Goal: Task Accomplishment & Management: Manage account settings

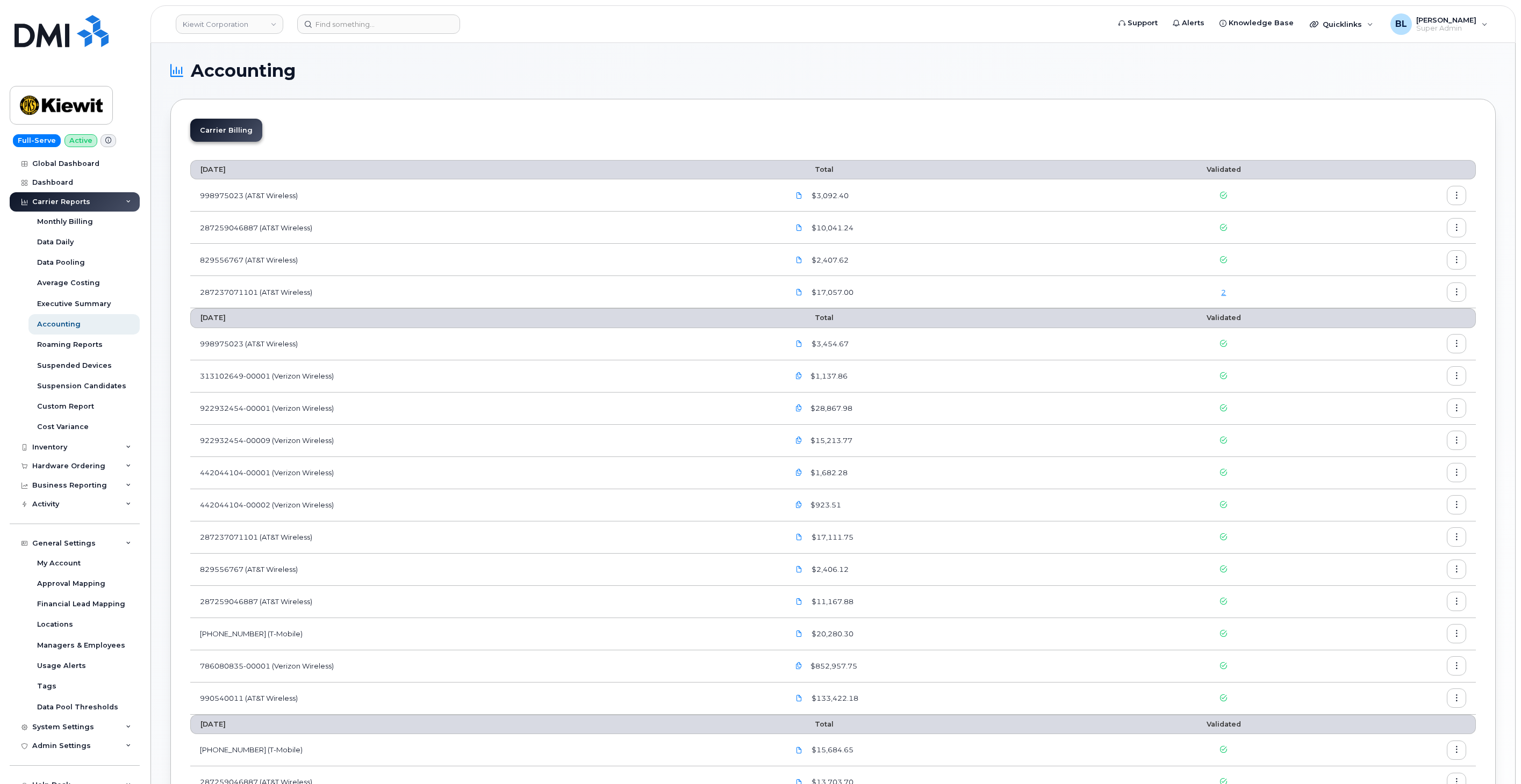
scroll to position [84, 0]
click at [81, 482] on div "Business Reporting" at bounding box center [69, 486] width 75 height 9
click at [89, 507] on div "Managerial Reports" at bounding box center [74, 505] width 74 height 10
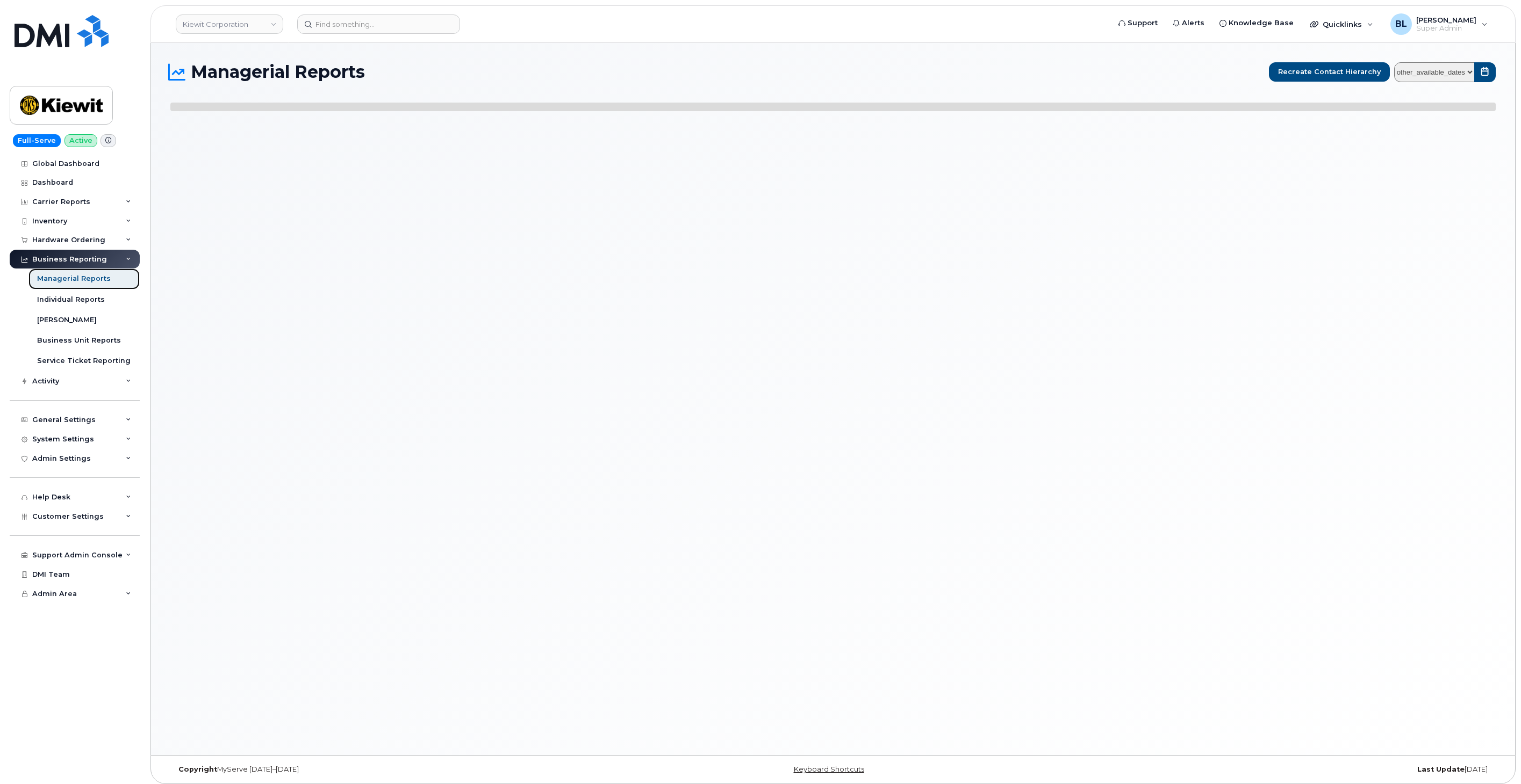
select select
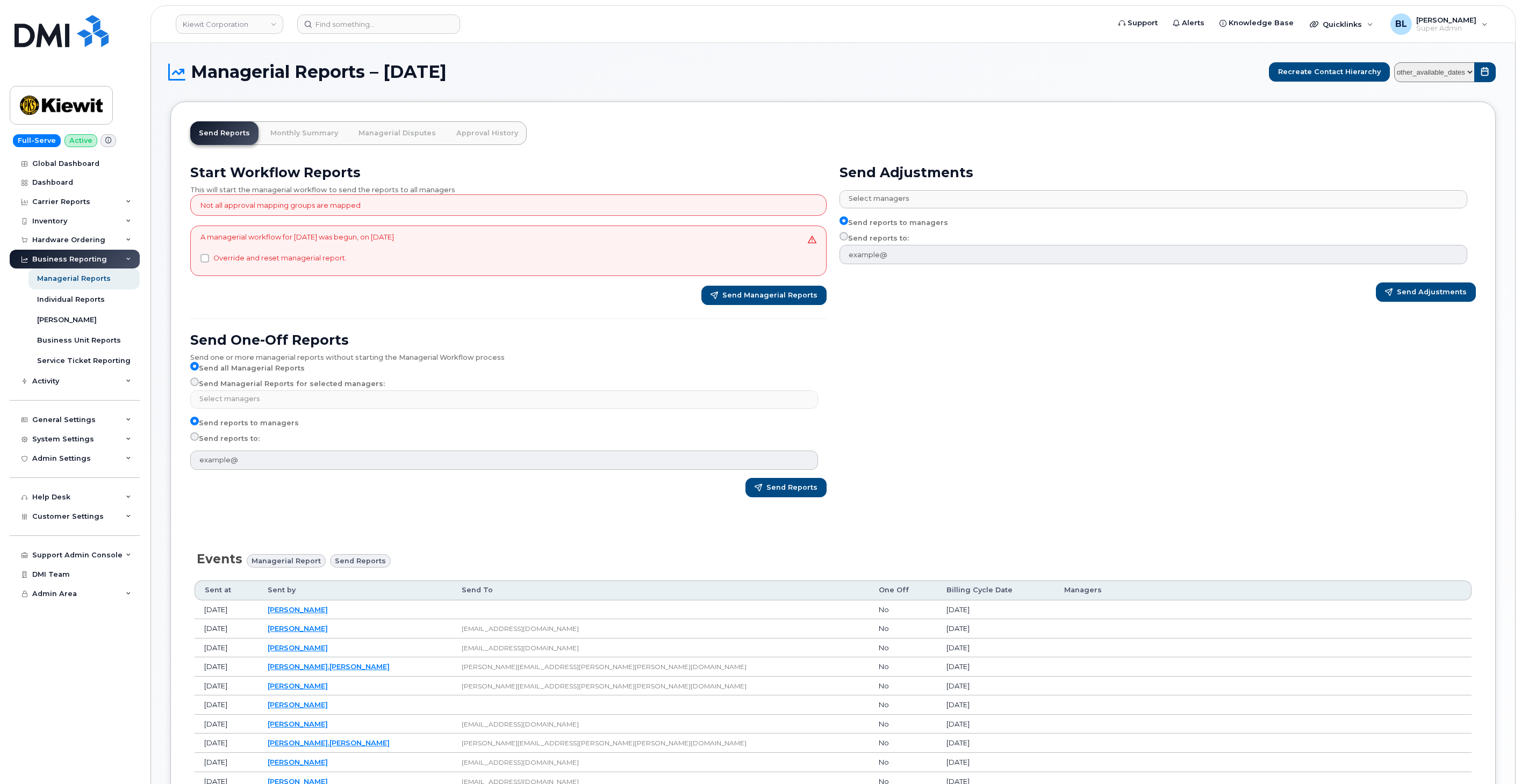
click at [1446, 74] on select "other_available_dates September August July June May April March February Janua…" at bounding box center [1434, 72] width 81 height 20
select select "/customer/0ac1e801-0962-49fa-816d-73c442061bd2/reports/b4e23bf2-7a0f-11f0-9a89-…"
click at [1395, 62] on select "other_available_dates September August July June May April March February Janua…" at bounding box center [1434, 72] width 81 height 20
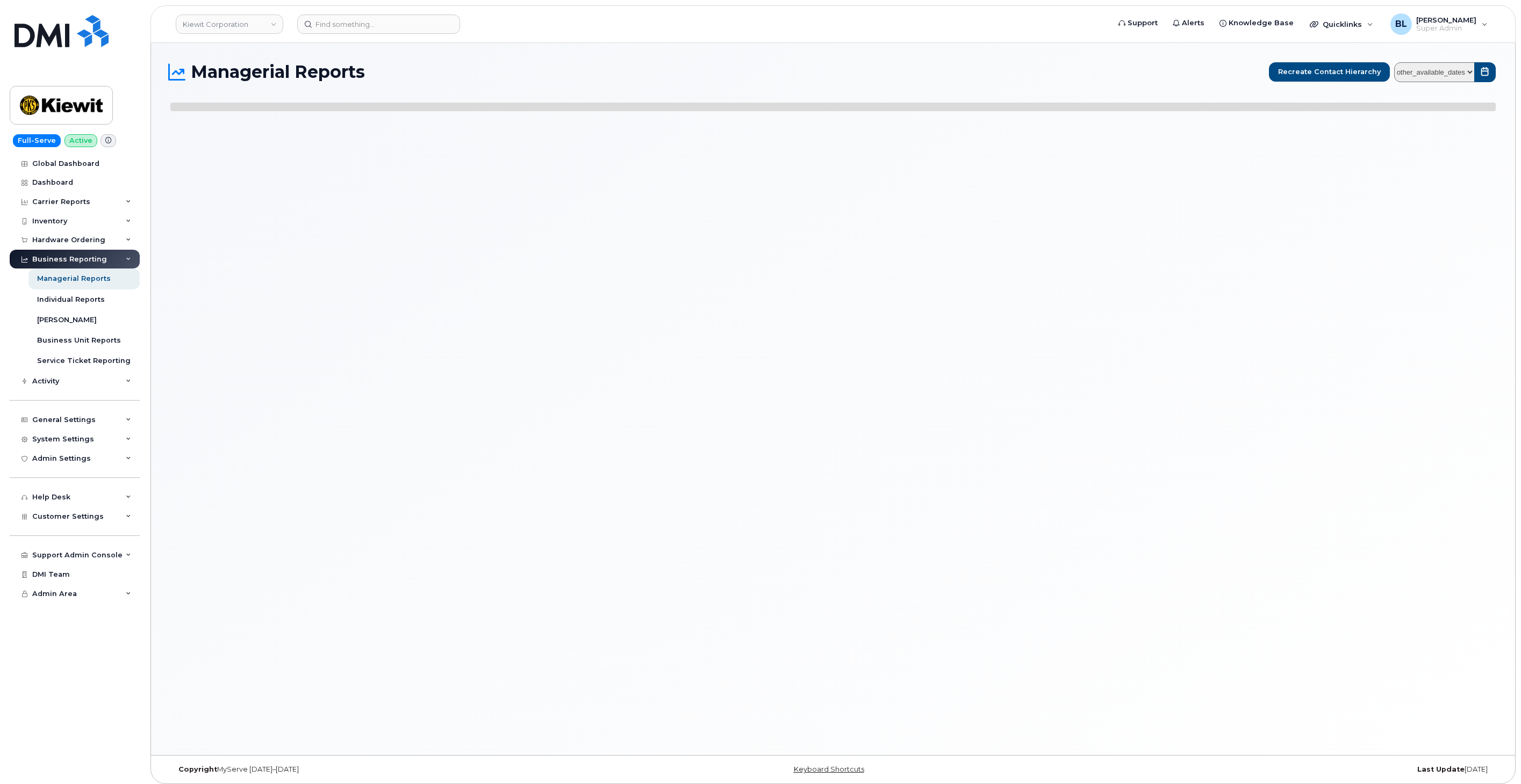
select select
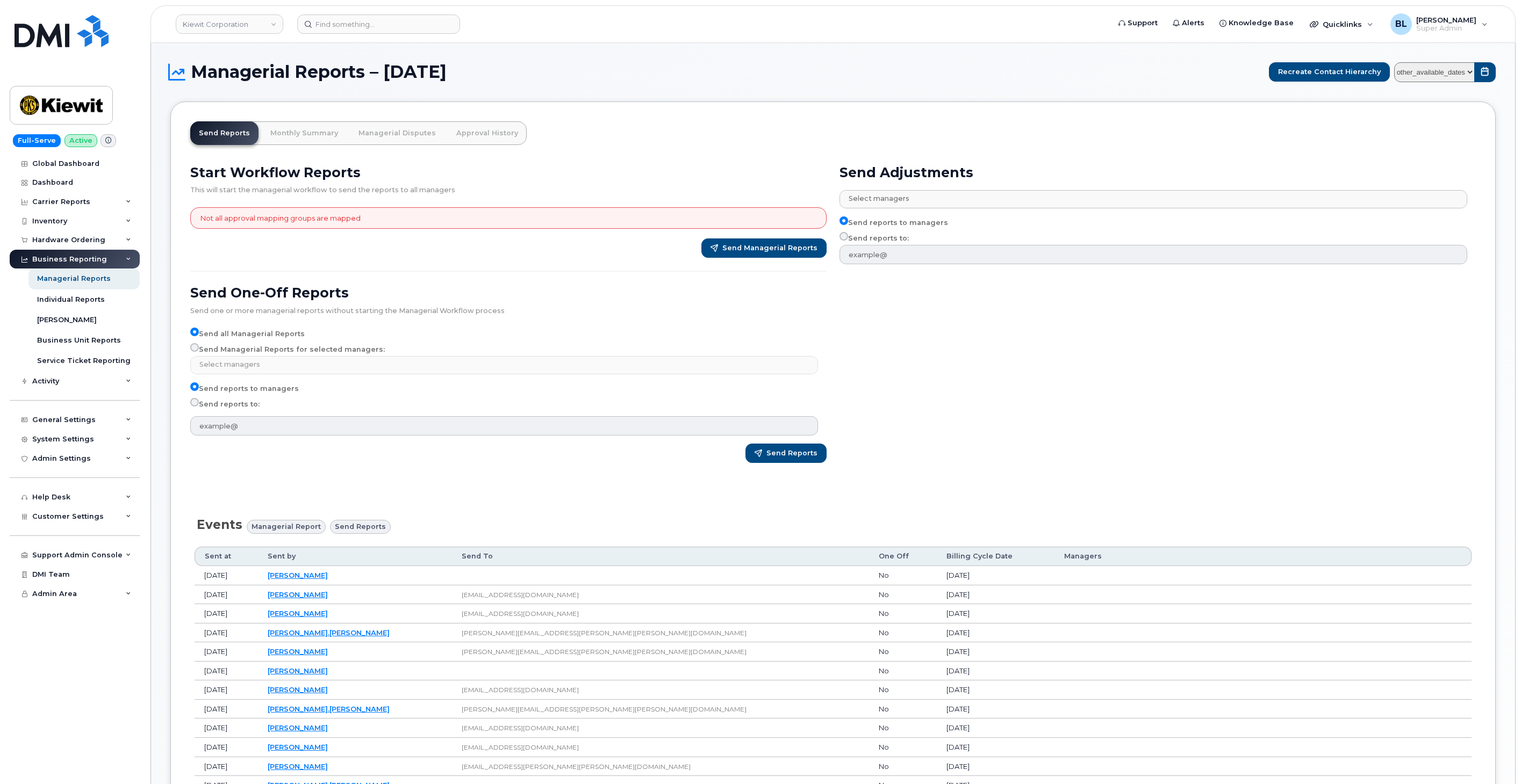
drag, startPoint x: 459, startPoint y: 478, endPoint x: 437, endPoint y: 479, distance: 22.0
click at [459, 478] on div "Start Workflow Reports This will start the managerial workflow to send the repo…" at bounding box center [508, 317] width 649 height 320
click at [769, 249] on span "Send Managerial Reports" at bounding box center [769, 248] width 95 height 10
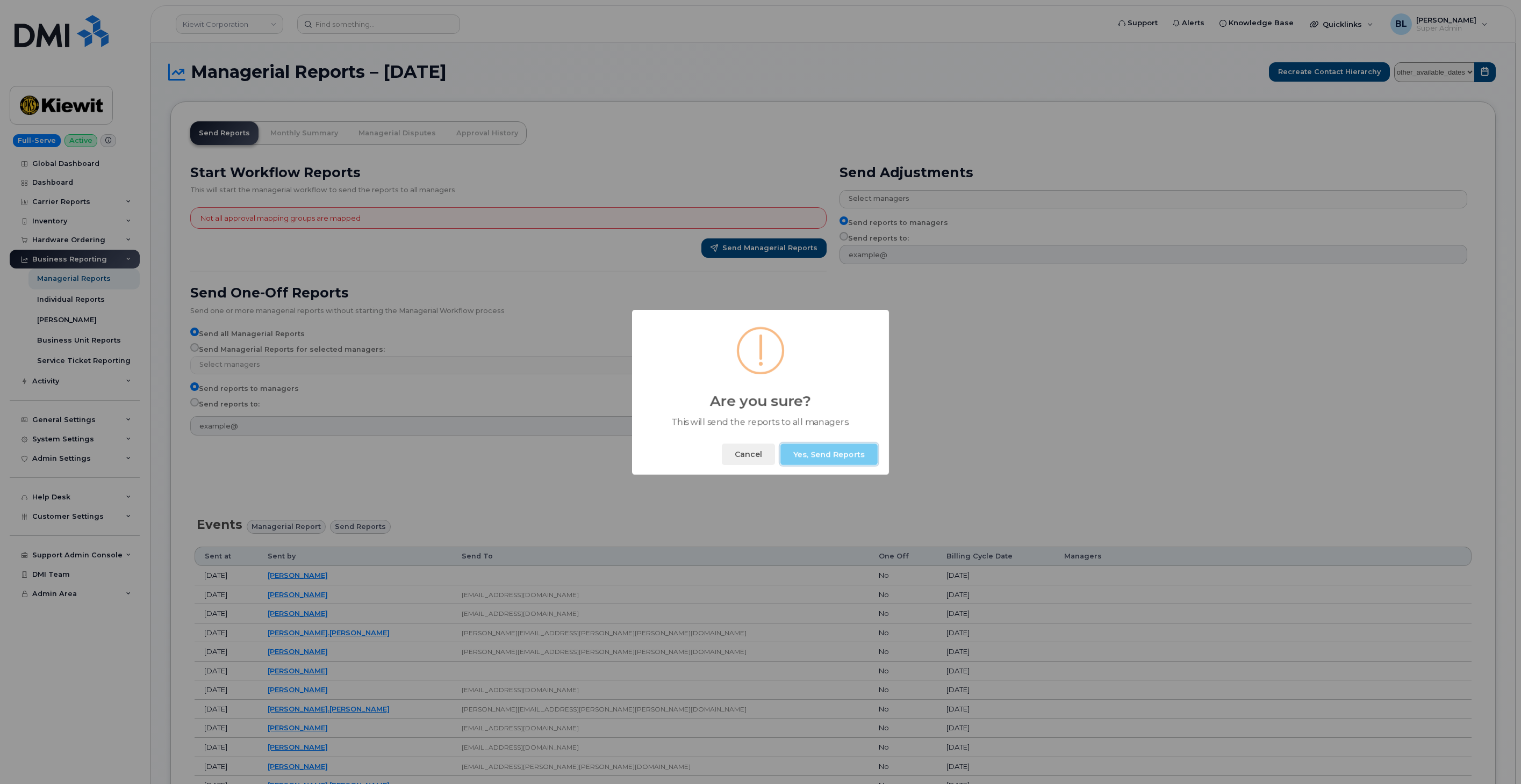
click at [814, 460] on button "Yes, Send Reports" at bounding box center [829, 454] width 97 height 22
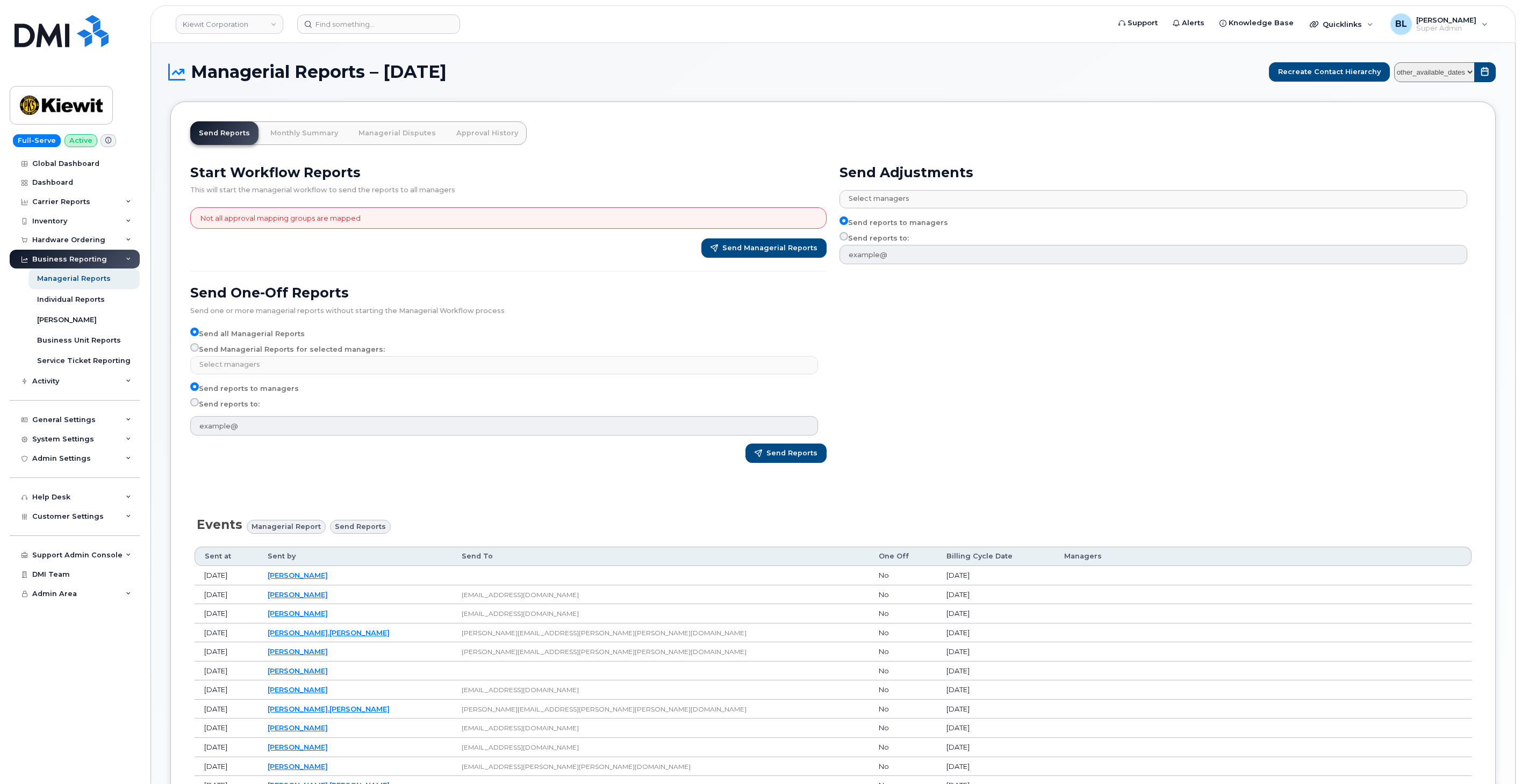
drag, startPoint x: 1144, startPoint y: 397, endPoint x: 975, endPoint y: 0, distance: 431.5
click at [1144, 396] on div "Send Adjustments Select managers No matches found Aaron Seward Abrianna Garcia …" at bounding box center [1157, 317] width 649 height 320
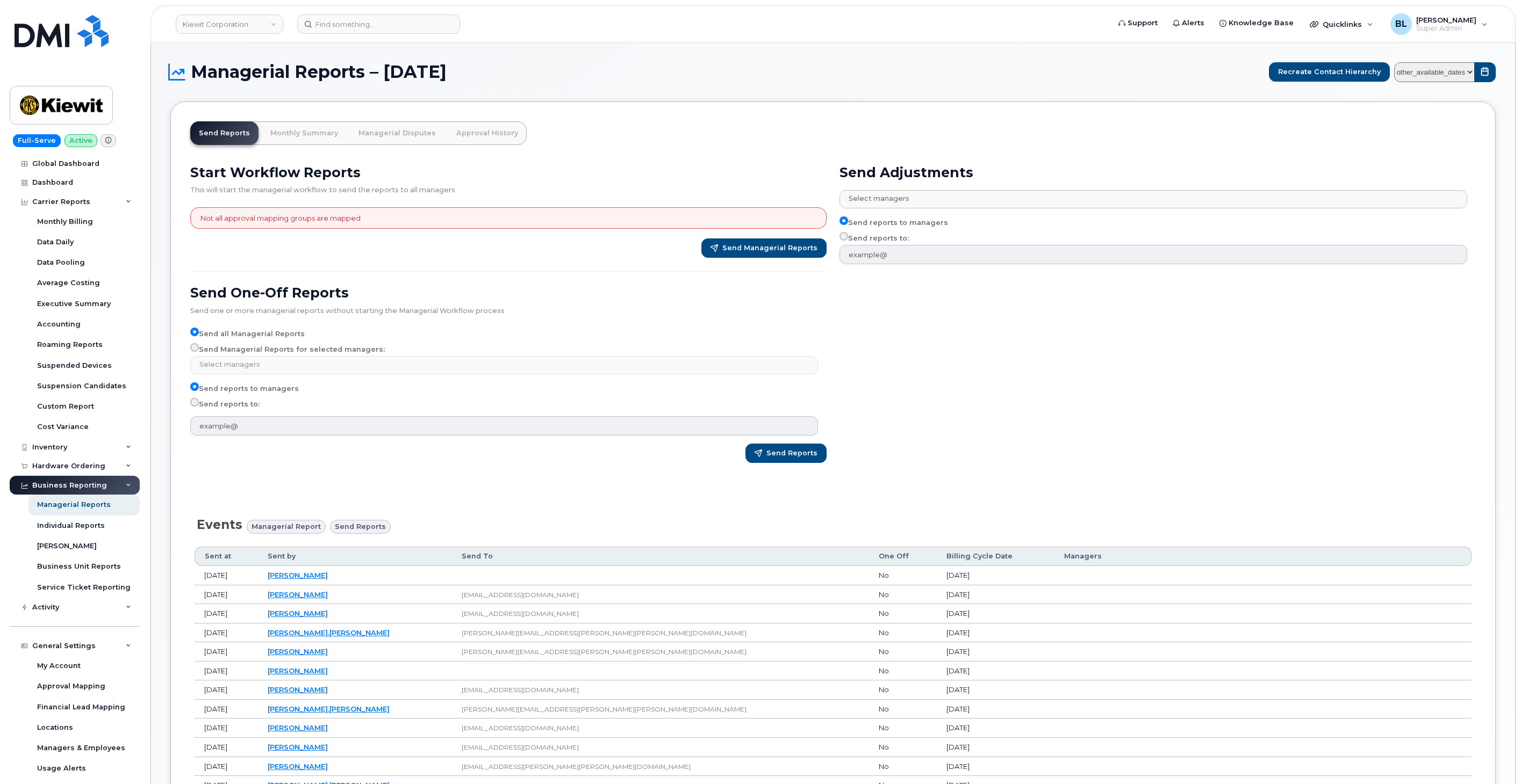
select select
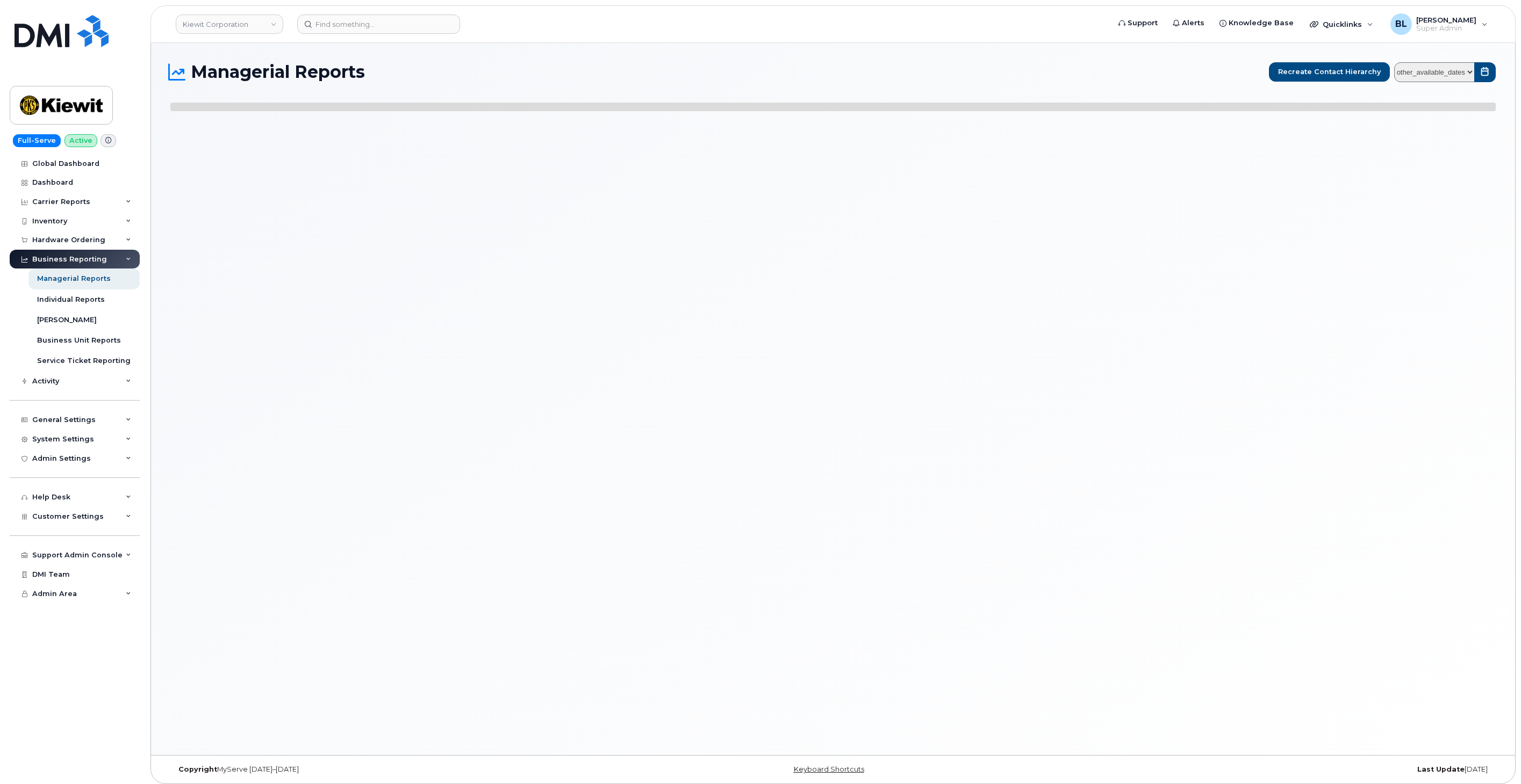
select select
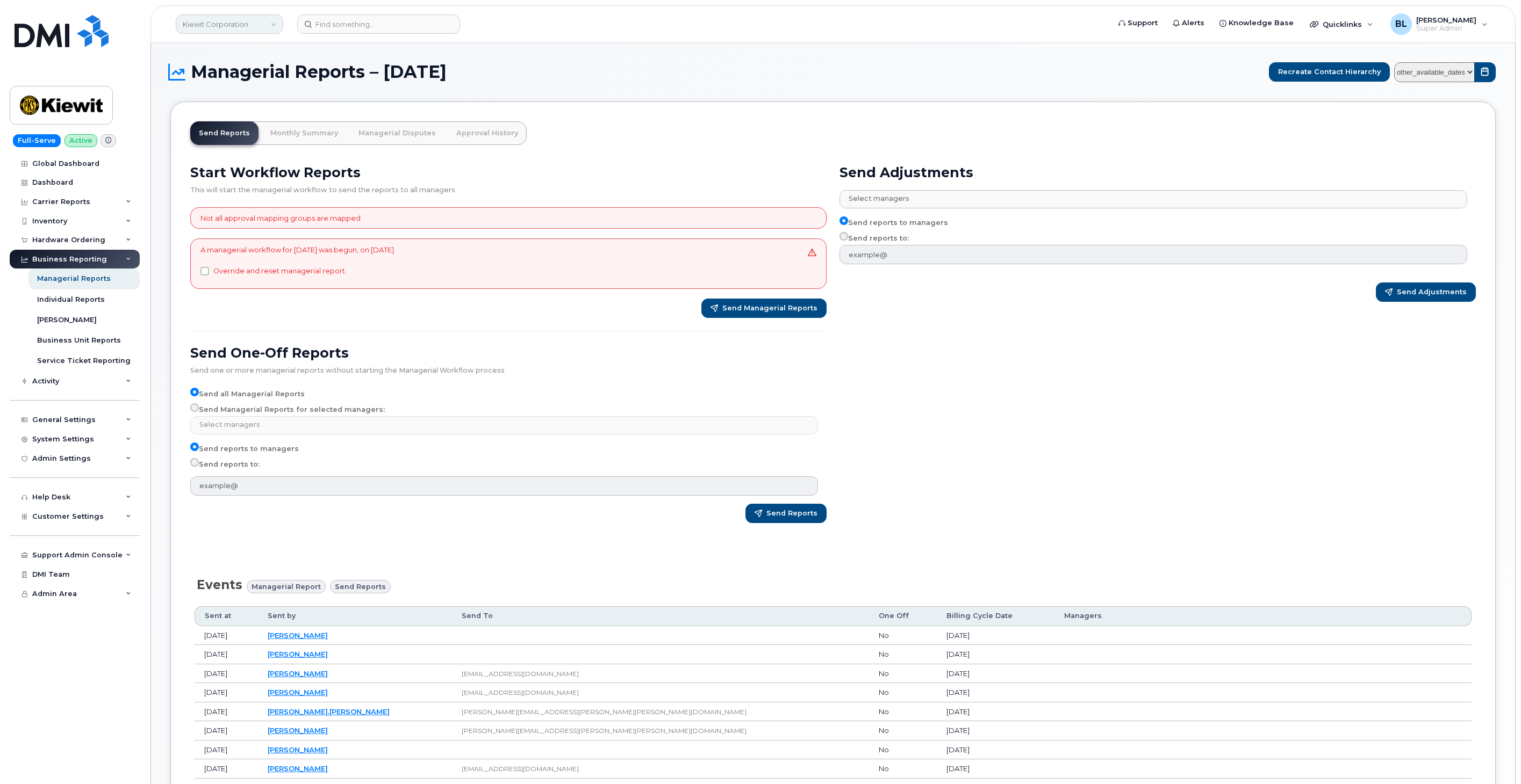
click at [257, 22] on link "Kiewit Corporation" at bounding box center [229, 24] width 108 height 19
click at [778, 64] on h1 "Managerial Reports – August 2025" at bounding box center [716, 72] width 1093 height 17
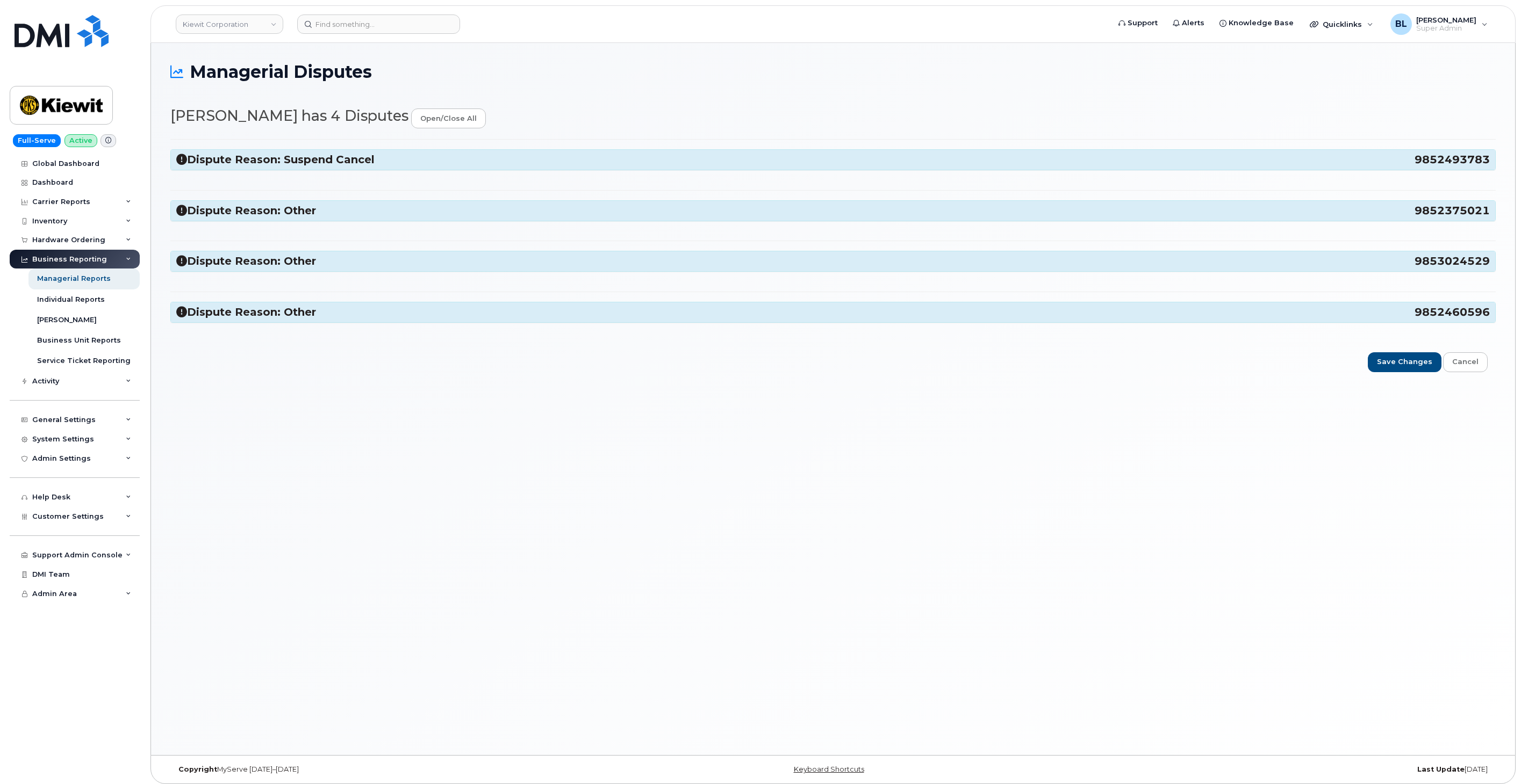
click at [417, 309] on h3 "Dispute Reason: Other 9852460596" at bounding box center [833, 312] width 1313 height 14
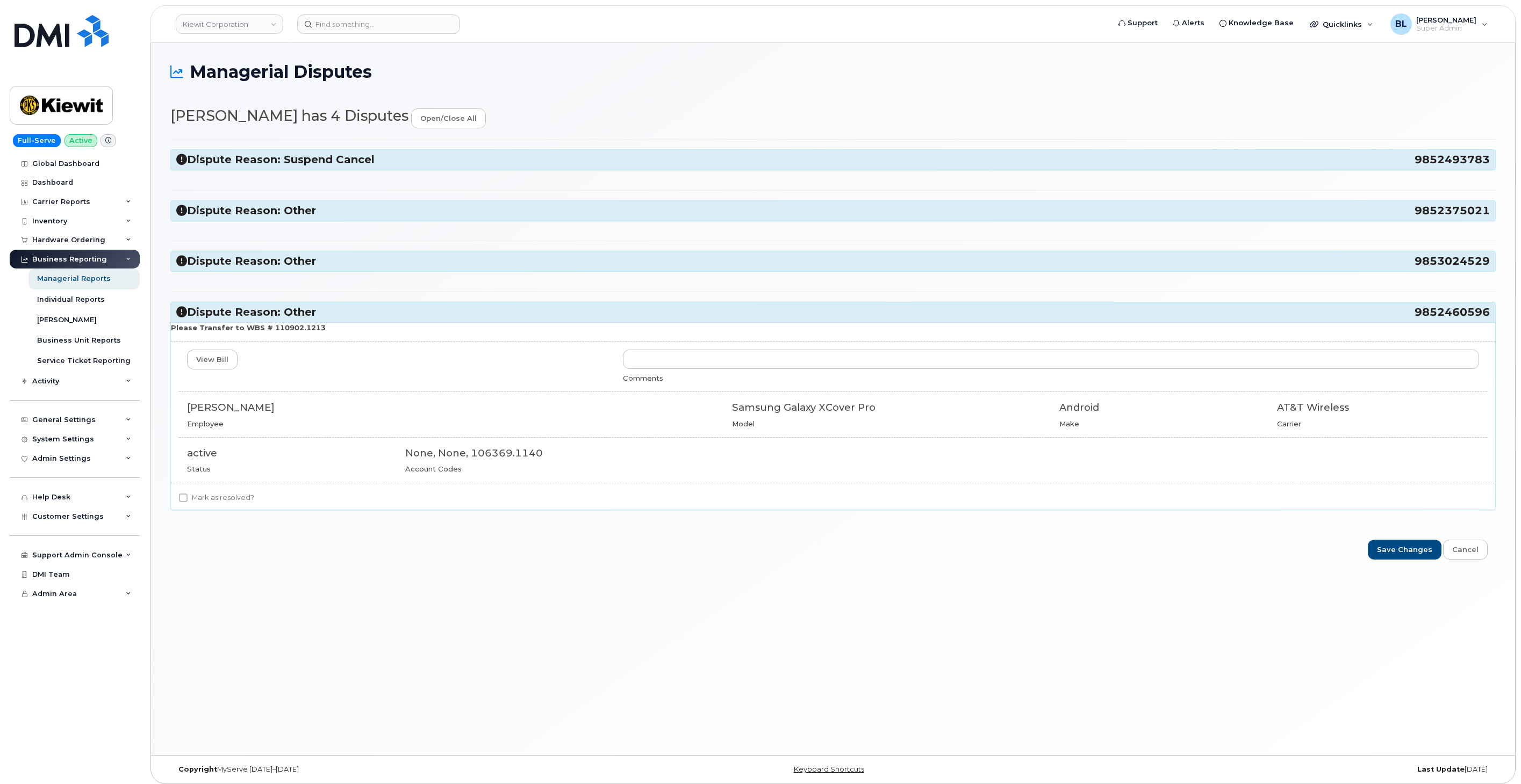
click at [422, 261] on h3 "Dispute Reason: Other 9853024529" at bounding box center [833, 261] width 1313 height 14
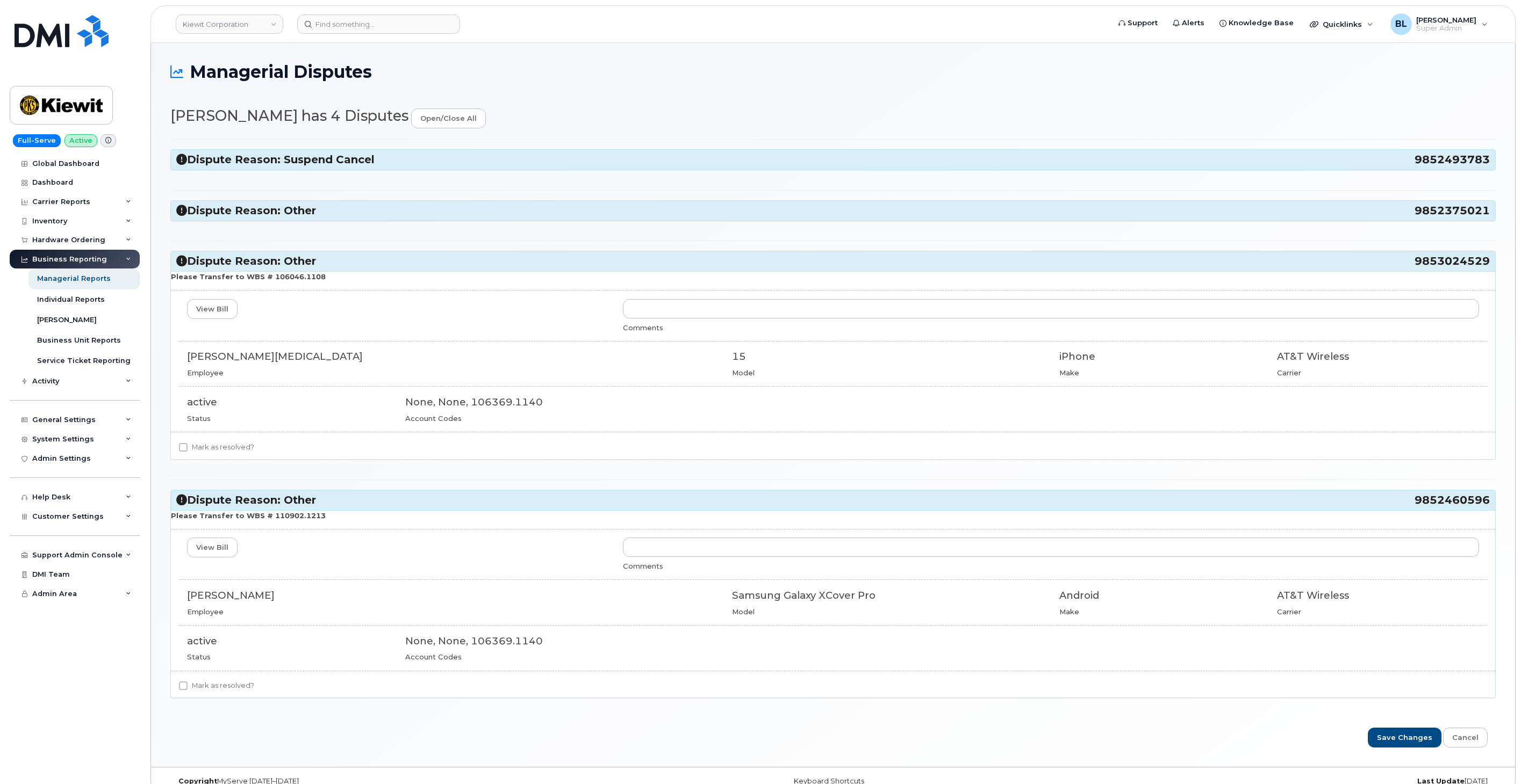
click at [427, 220] on div "Dispute Reason: Other 9852375021" at bounding box center [833, 211] width 1324 height 20
click at [429, 208] on h3 "Dispute Reason: Other 9852375021" at bounding box center [833, 211] width 1313 height 14
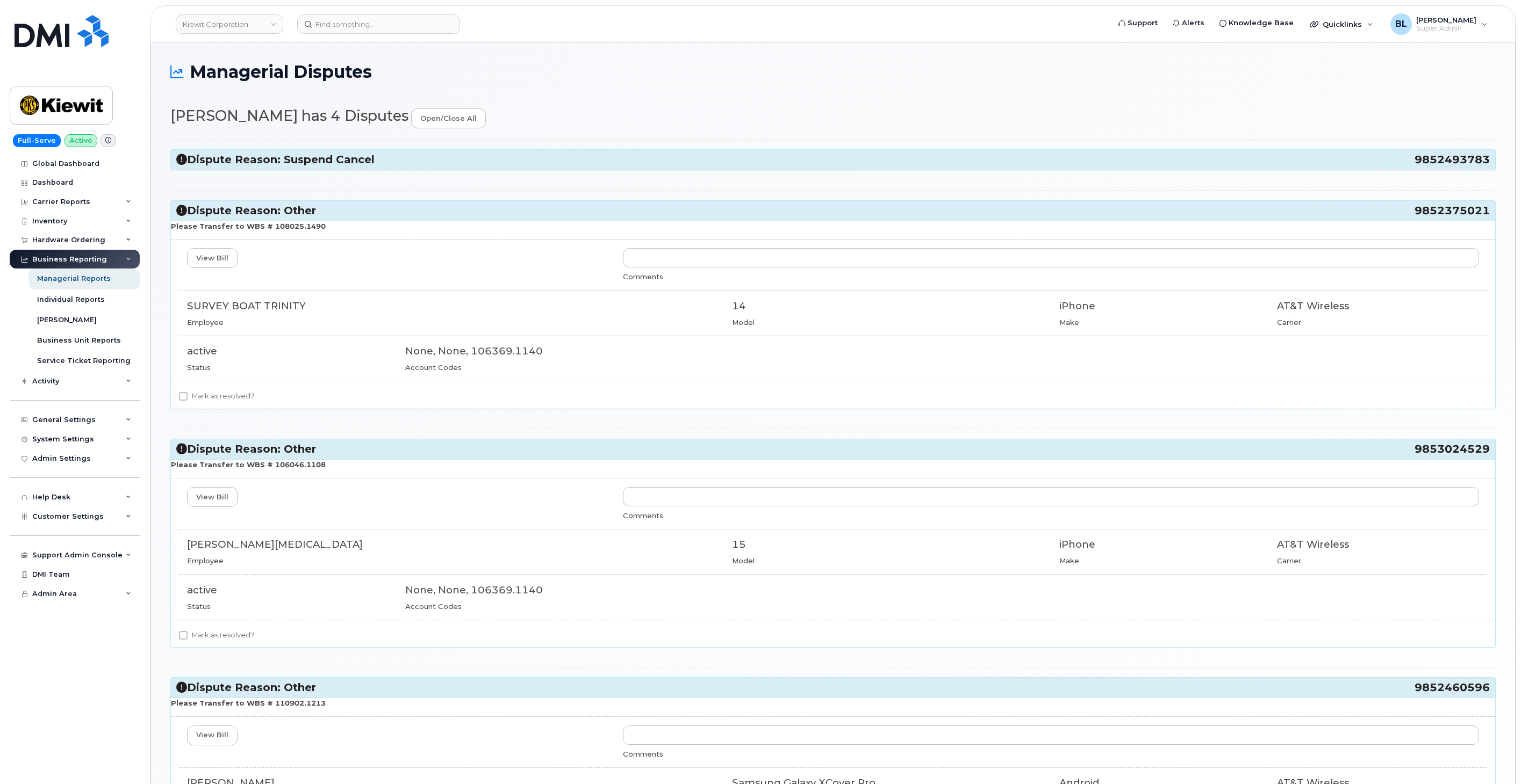
click at [447, 173] on div "Dispute Reason: Suspend Cancel 9852493783 Device status is suspended Update Div…" at bounding box center [833, 517] width 1325 height 757
click at [456, 156] on h3 "Dispute Reason: Suspend Cancel 9852493783" at bounding box center [833, 159] width 1313 height 14
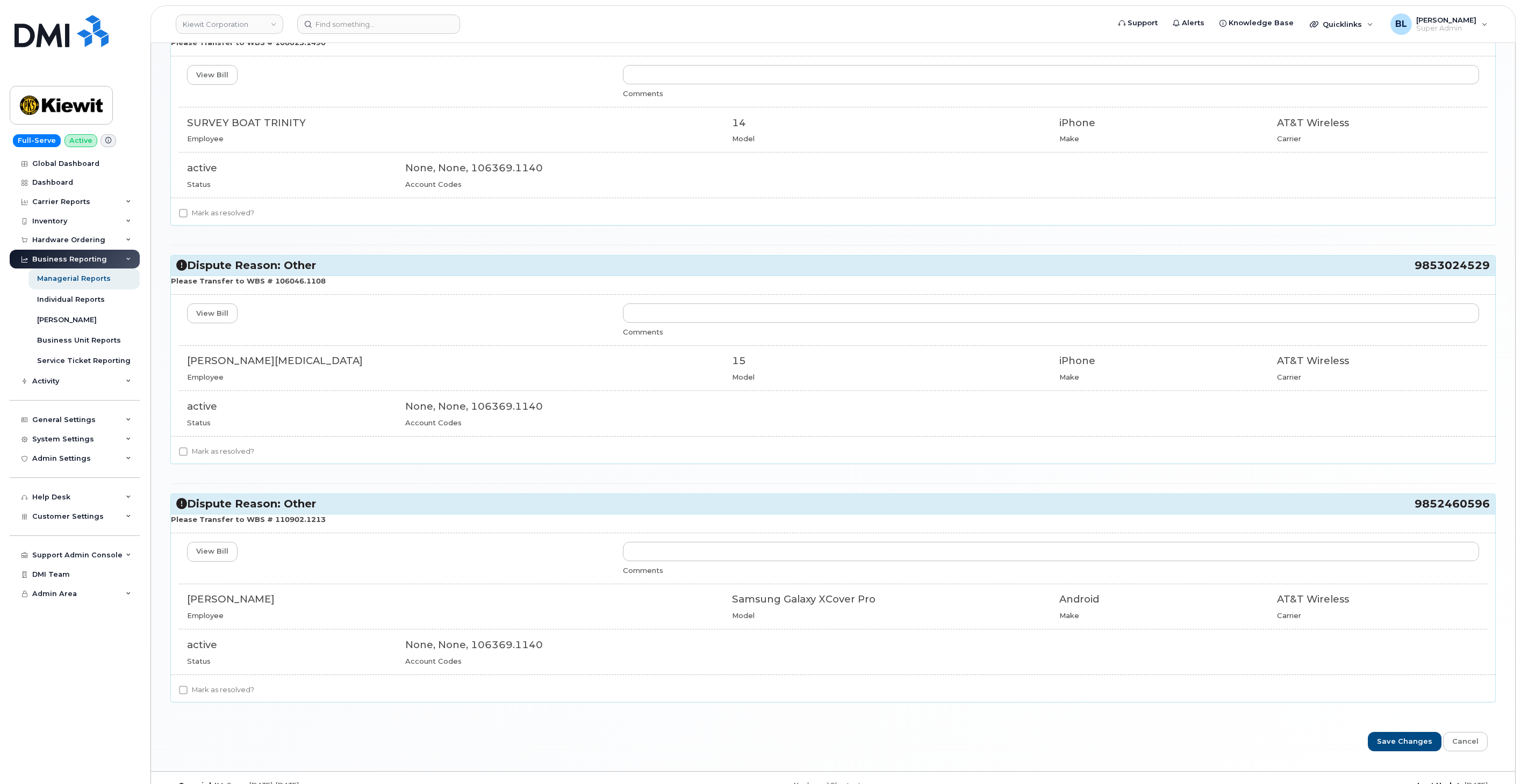
scroll to position [575, 0]
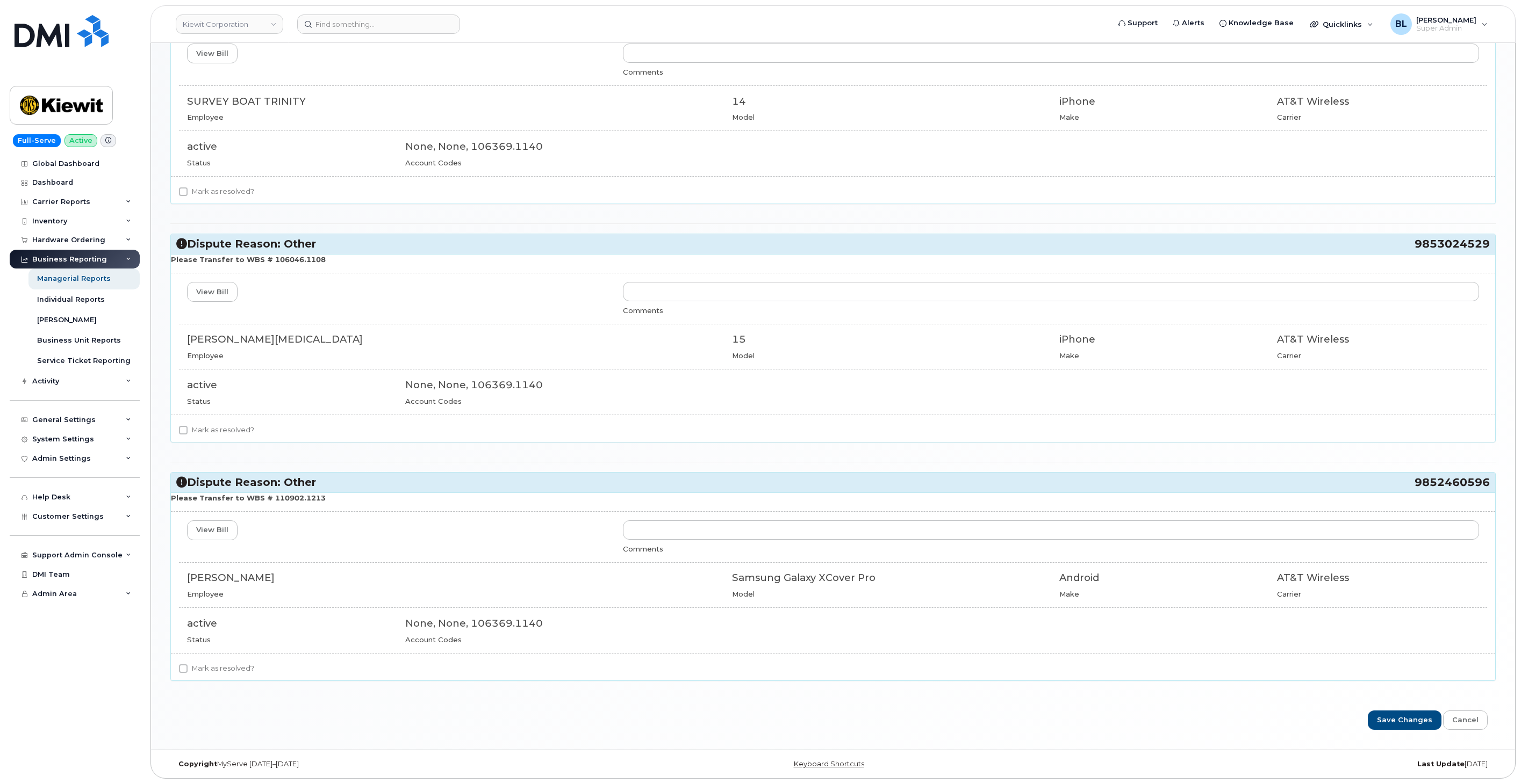
click at [217, 672] on label "Mark as resolved?" at bounding box center [217, 668] width 75 height 13
click at [188, 672] on input "Mark as resolved?" at bounding box center [184, 669] width 9 height 9
checkbox input "true"
click at [223, 444] on div "Dispute Reason: Suspend Cancel 9852493783 Device status is suspended Update Div…" at bounding box center [833, 128] width 1325 height 1124
click at [231, 429] on label "Mark as resolved?" at bounding box center [217, 430] width 75 height 13
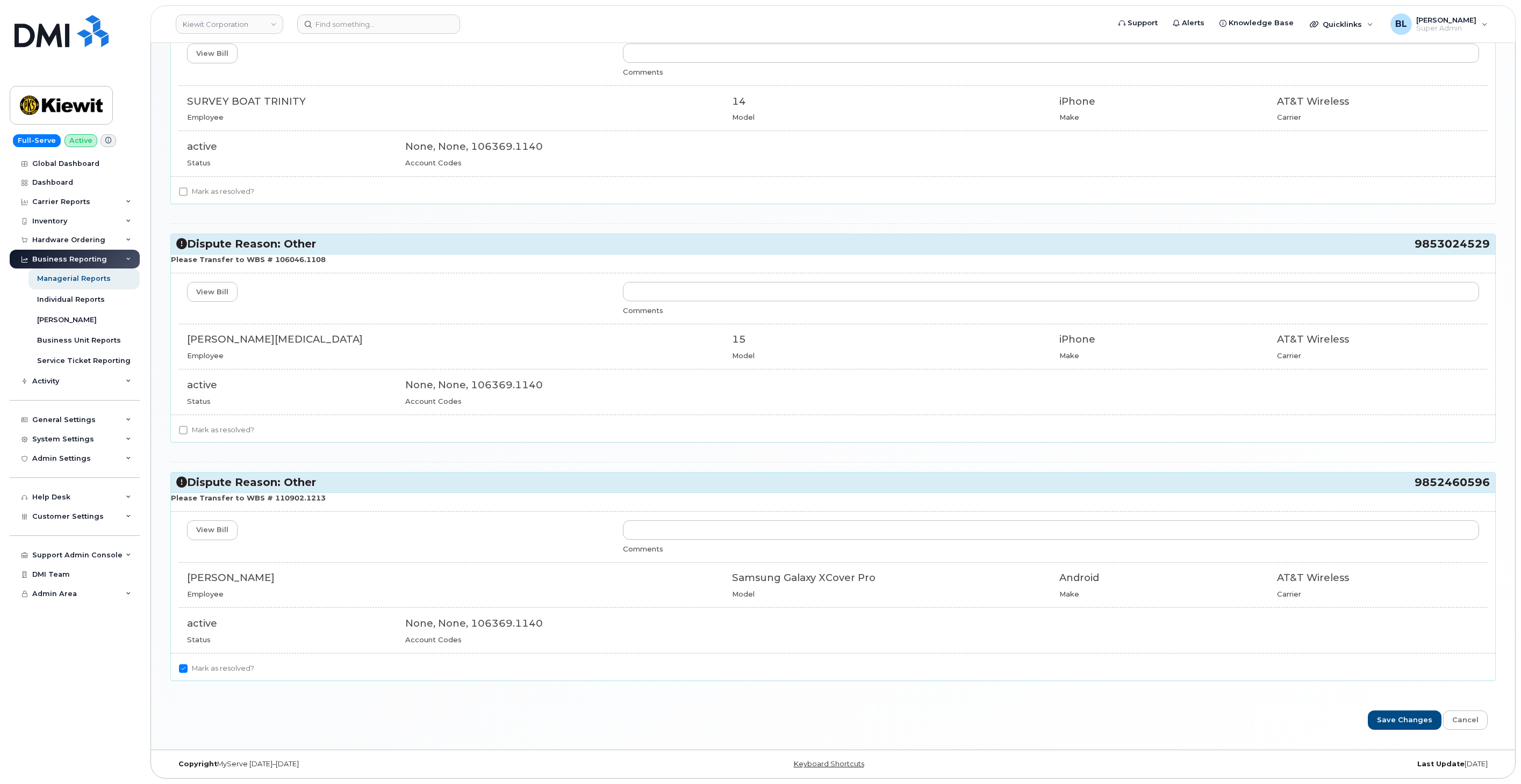
click at [188, 429] on input "Mark as resolved?" at bounding box center [184, 430] width 9 height 9
checkbox input "true"
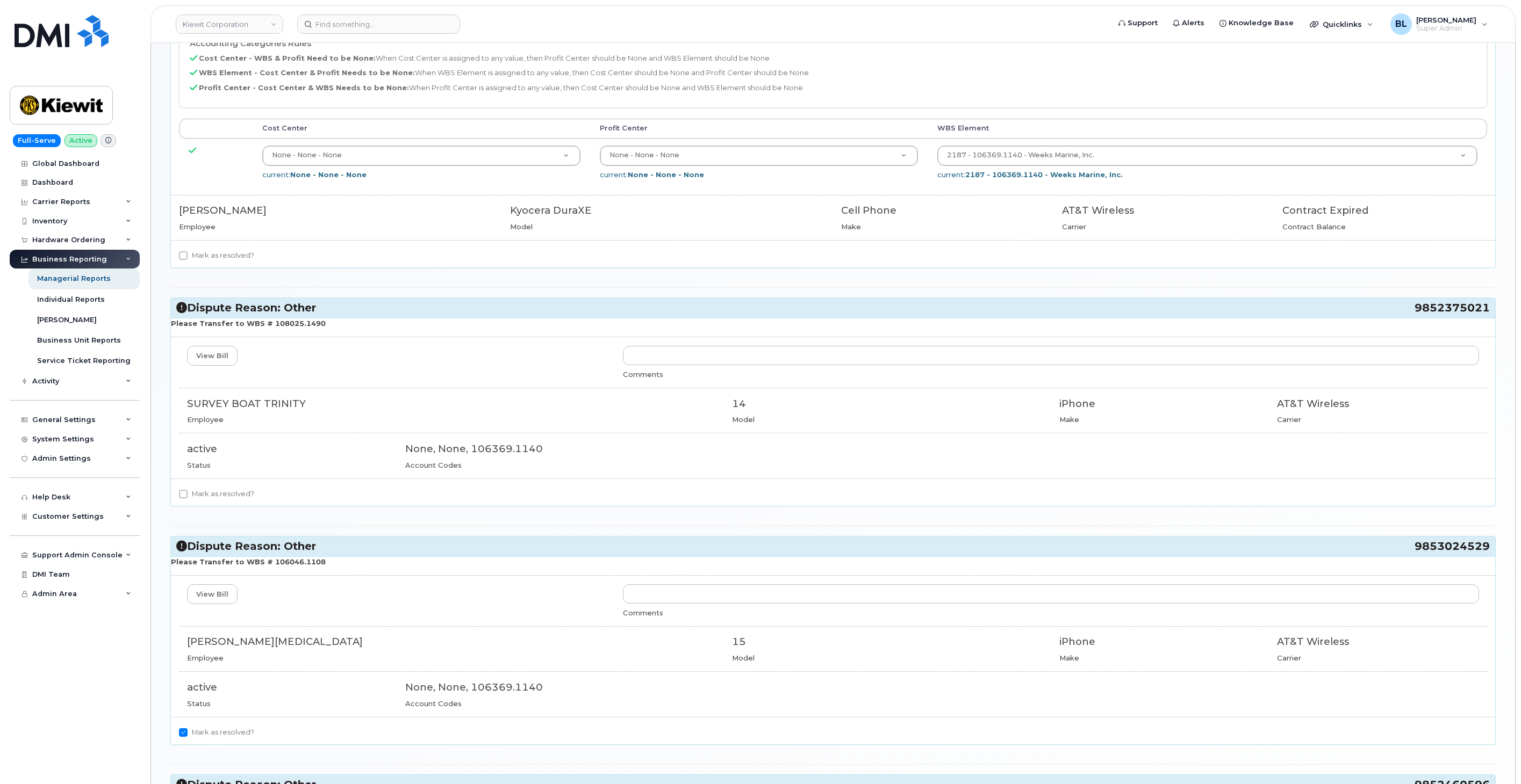
scroll to position [256, 0]
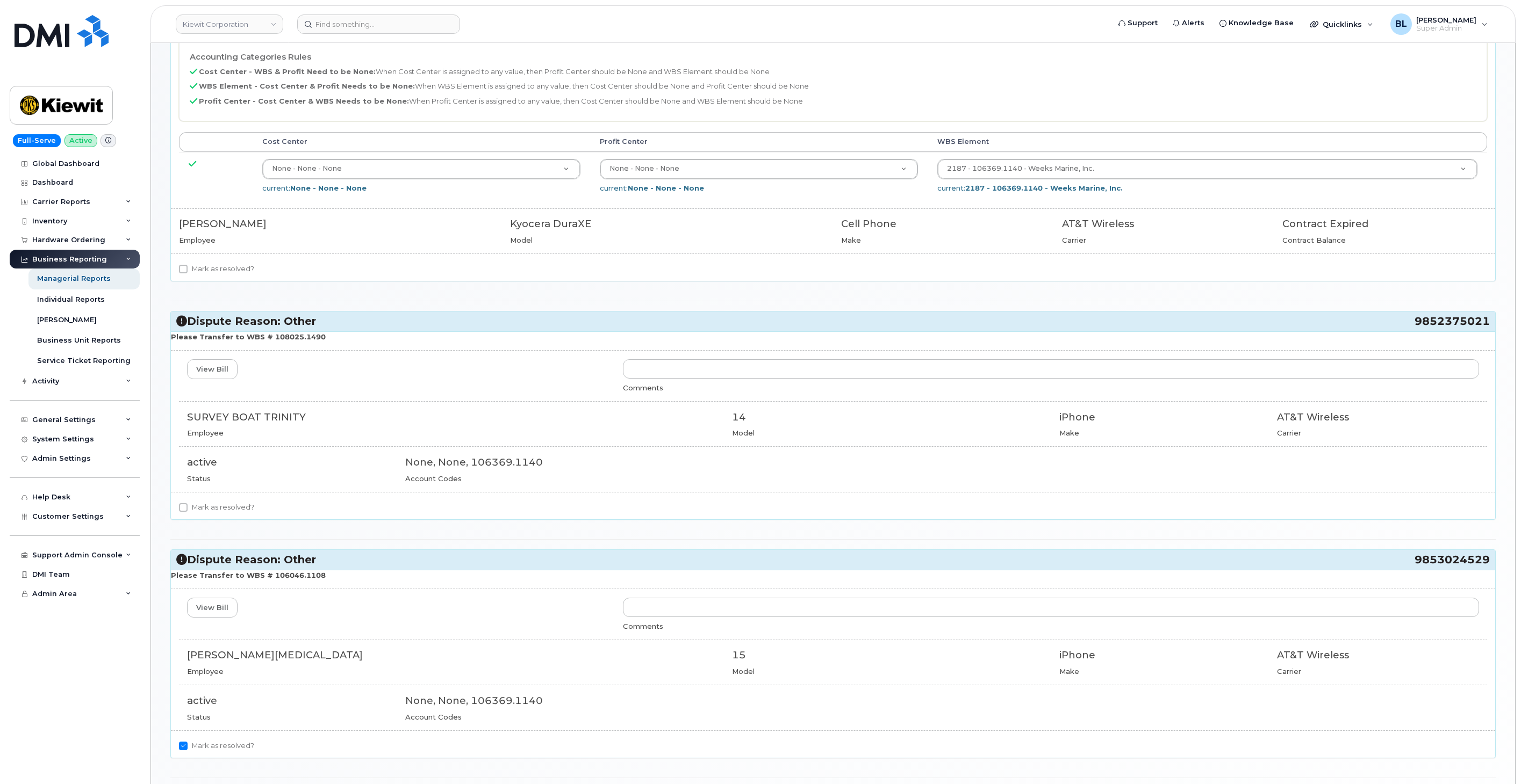
click at [225, 508] on label "Mark as resolved?" at bounding box center [217, 507] width 75 height 13
click at [188, 508] on input "Mark as resolved?" at bounding box center [184, 508] width 9 height 9
checkbox input "true"
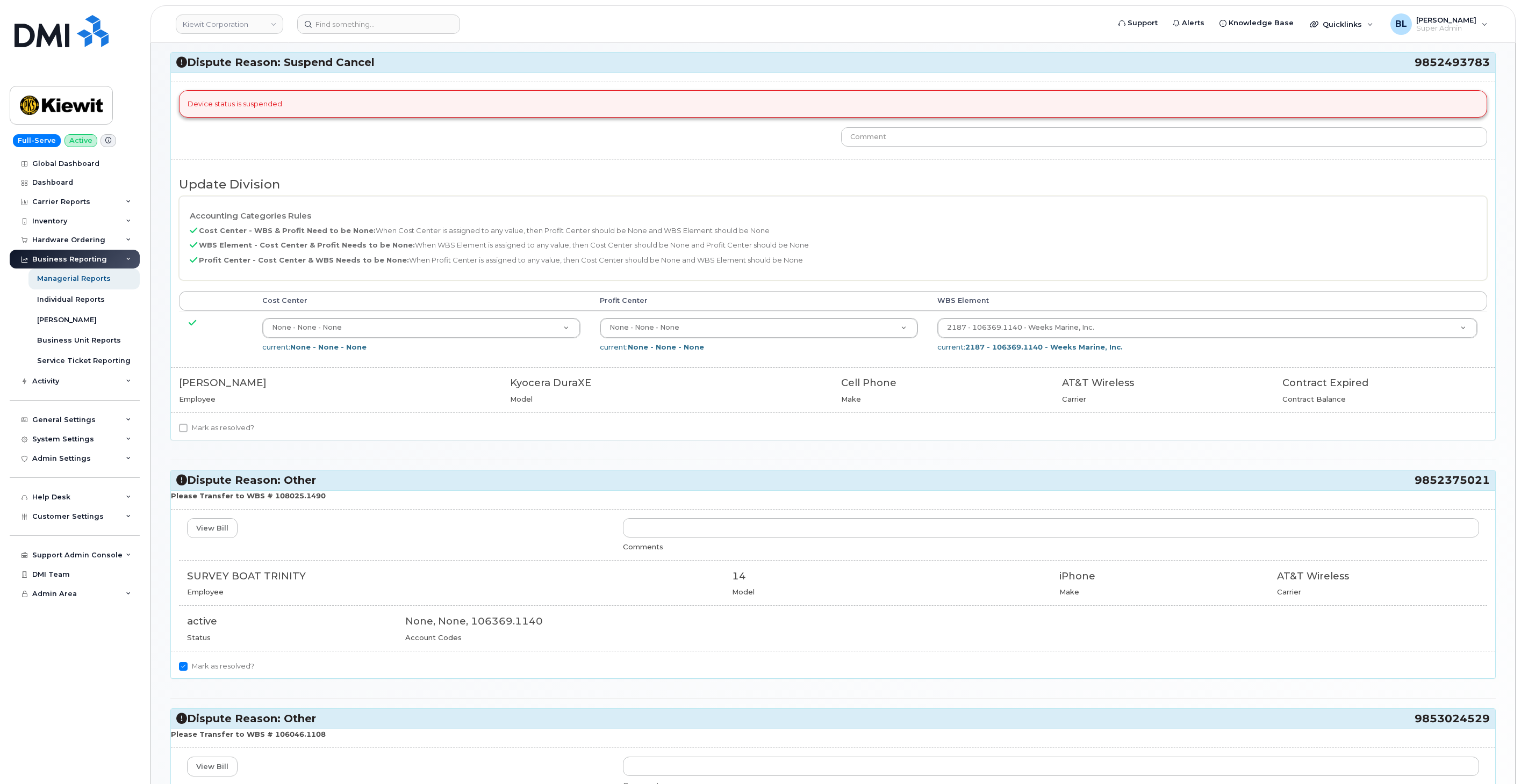
click at [245, 423] on label "Mark as resolved?" at bounding box center [217, 428] width 75 height 13
click at [188, 424] on input "Mark as resolved?" at bounding box center [184, 429] width 9 height 9
checkbox input "true"
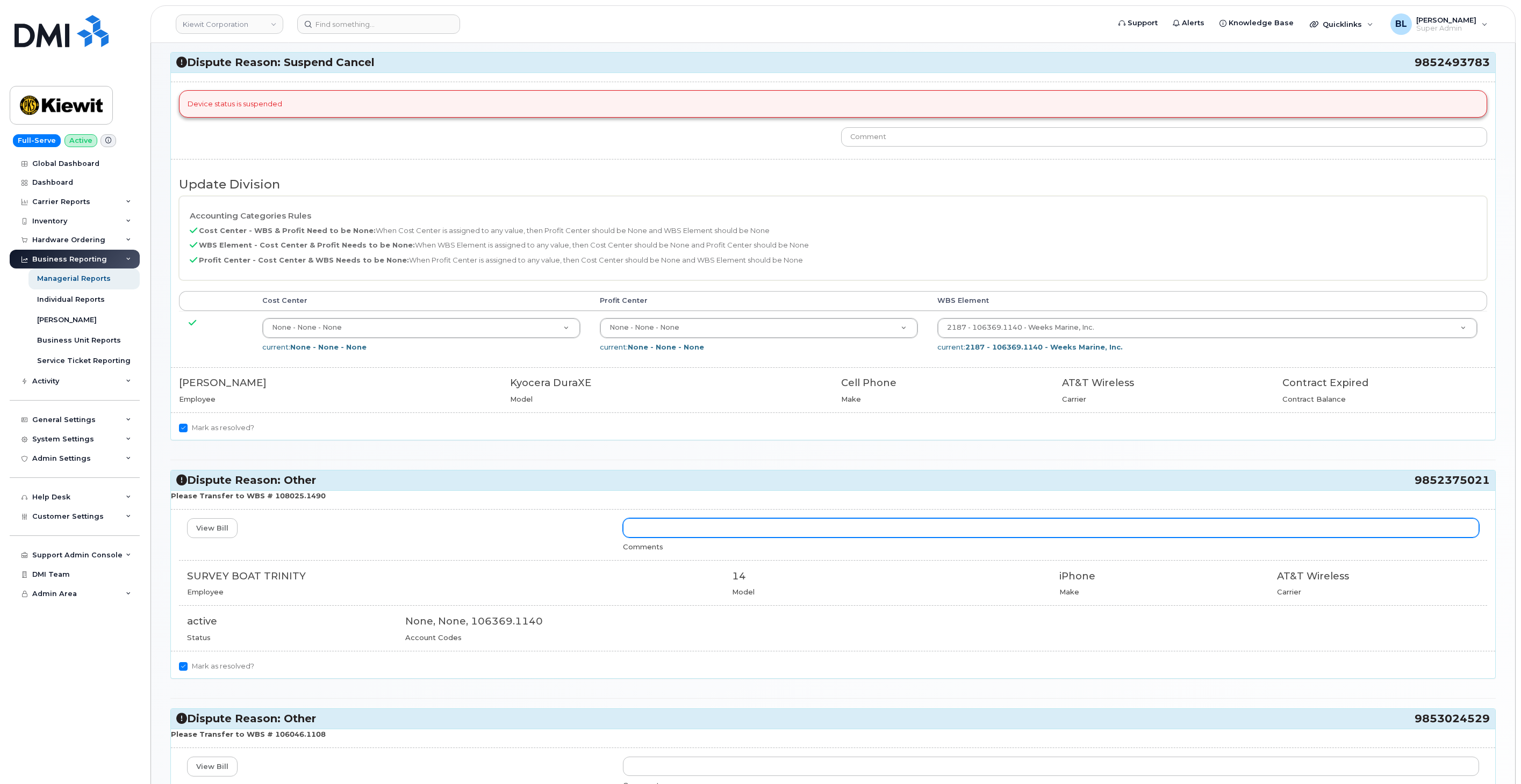
click at [681, 519] on input "text" at bounding box center [1051, 528] width 856 height 19
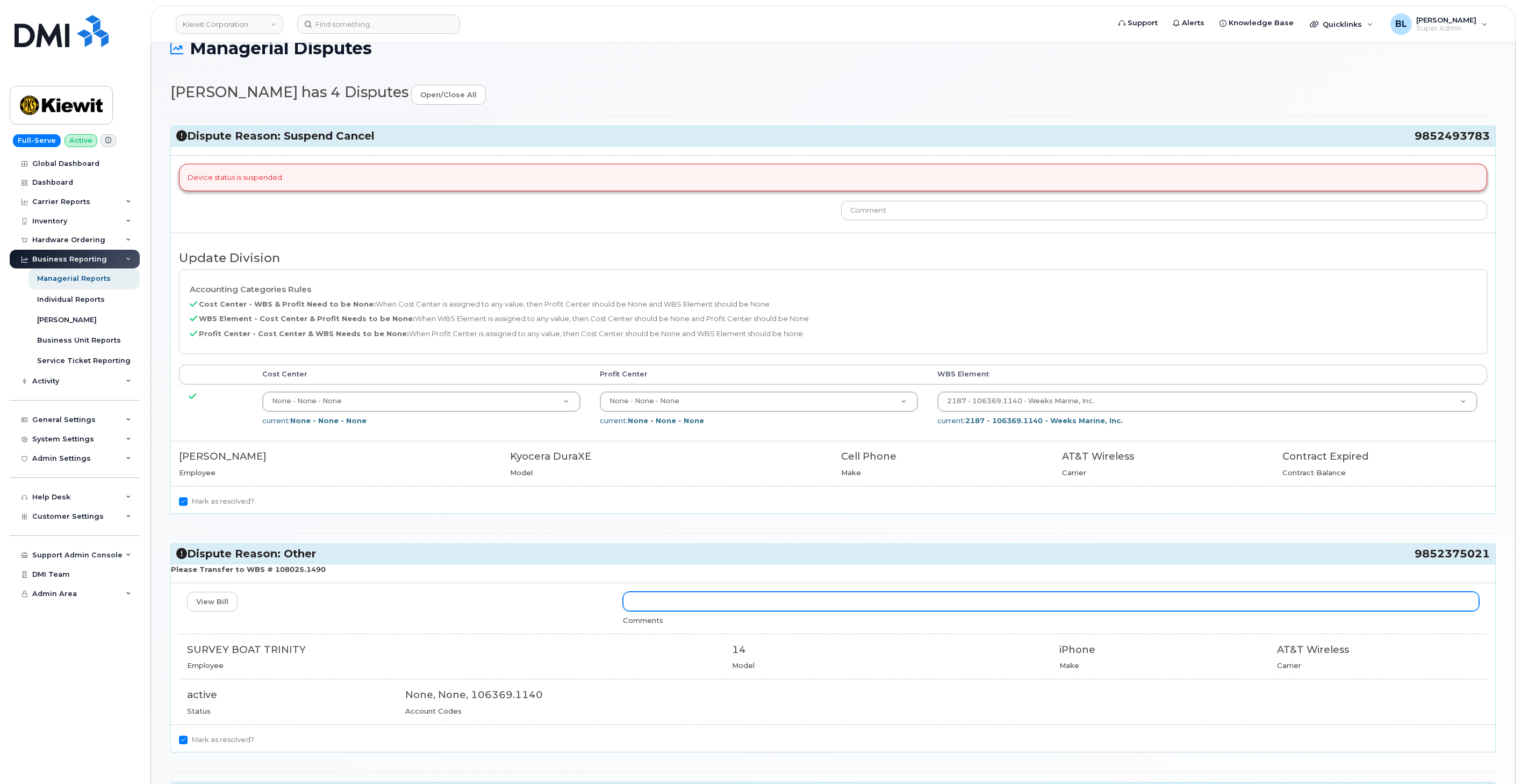
scroll to position [0, 0]
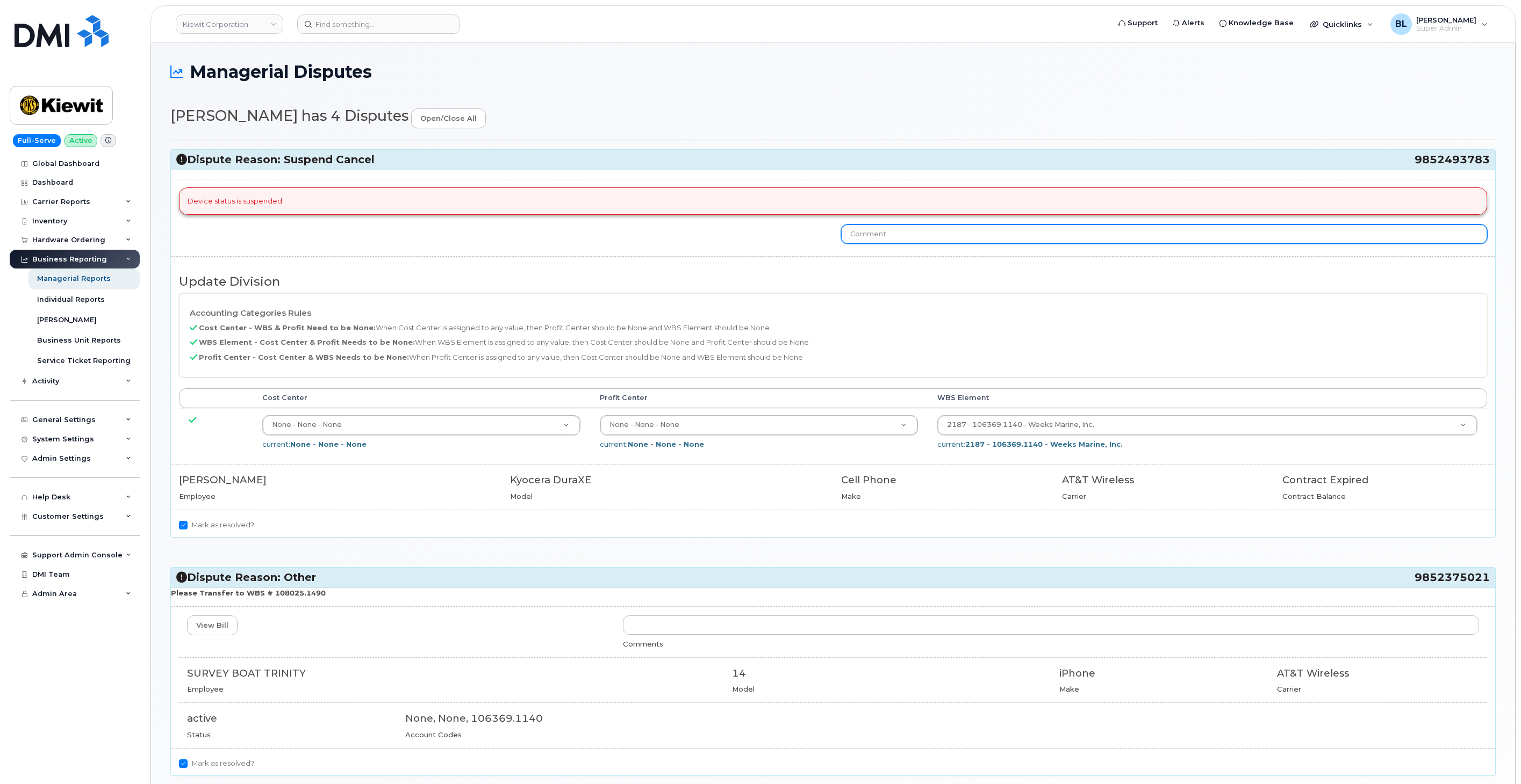
drag, startPoint x: 915, startPoint y: 255, endPoint x: 917, endPoint y: 242, distance: 13.2
click at [916, 252] on div "Device status is suspended Update Division Accounting Categories Rules Cost Cen…" at bounding box center [833, 353] width 1324 height 367
click at [916, 234] on input "text" at bounding box center [1164, 234] width 646 height 19
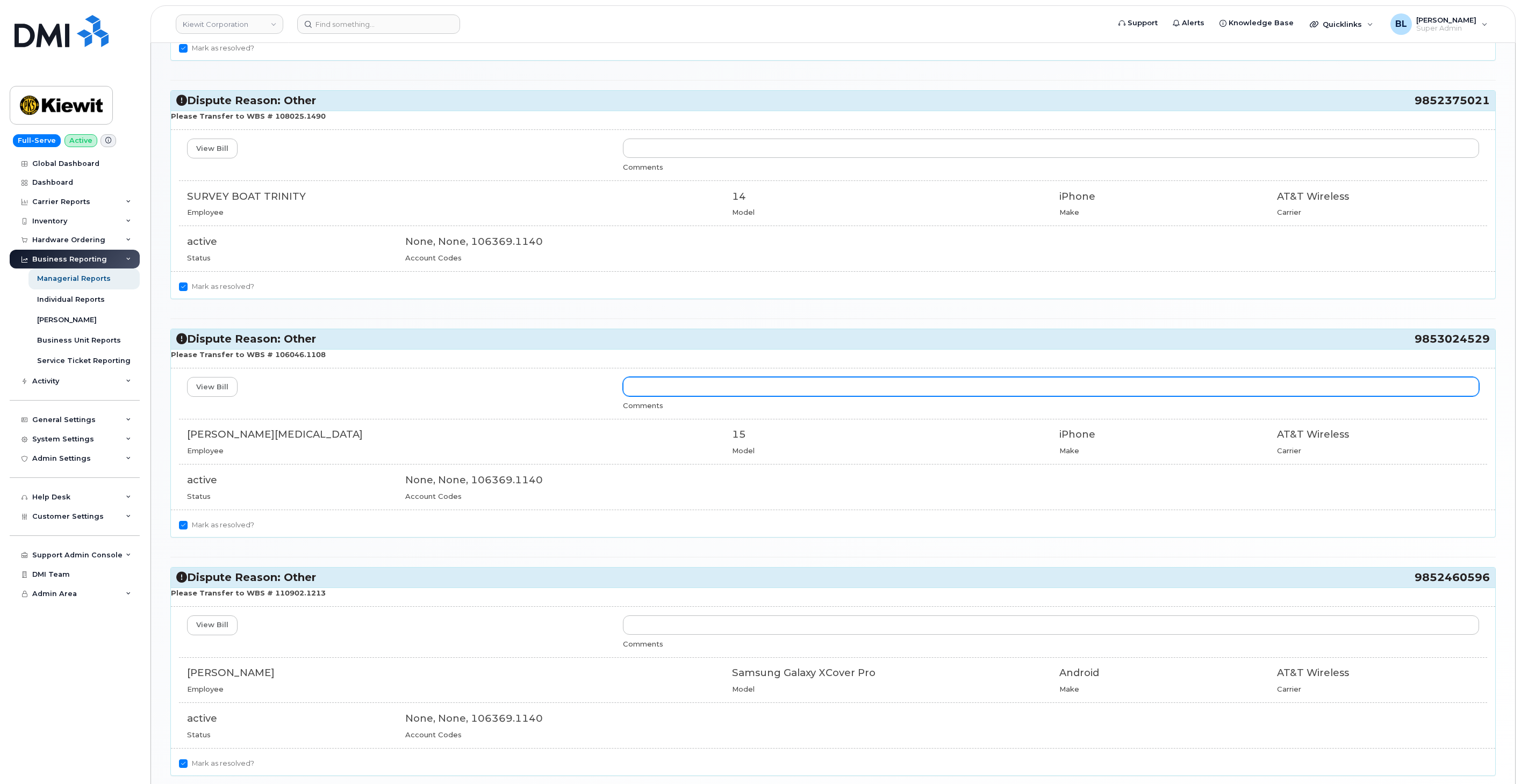
scroll to position [318, 0]
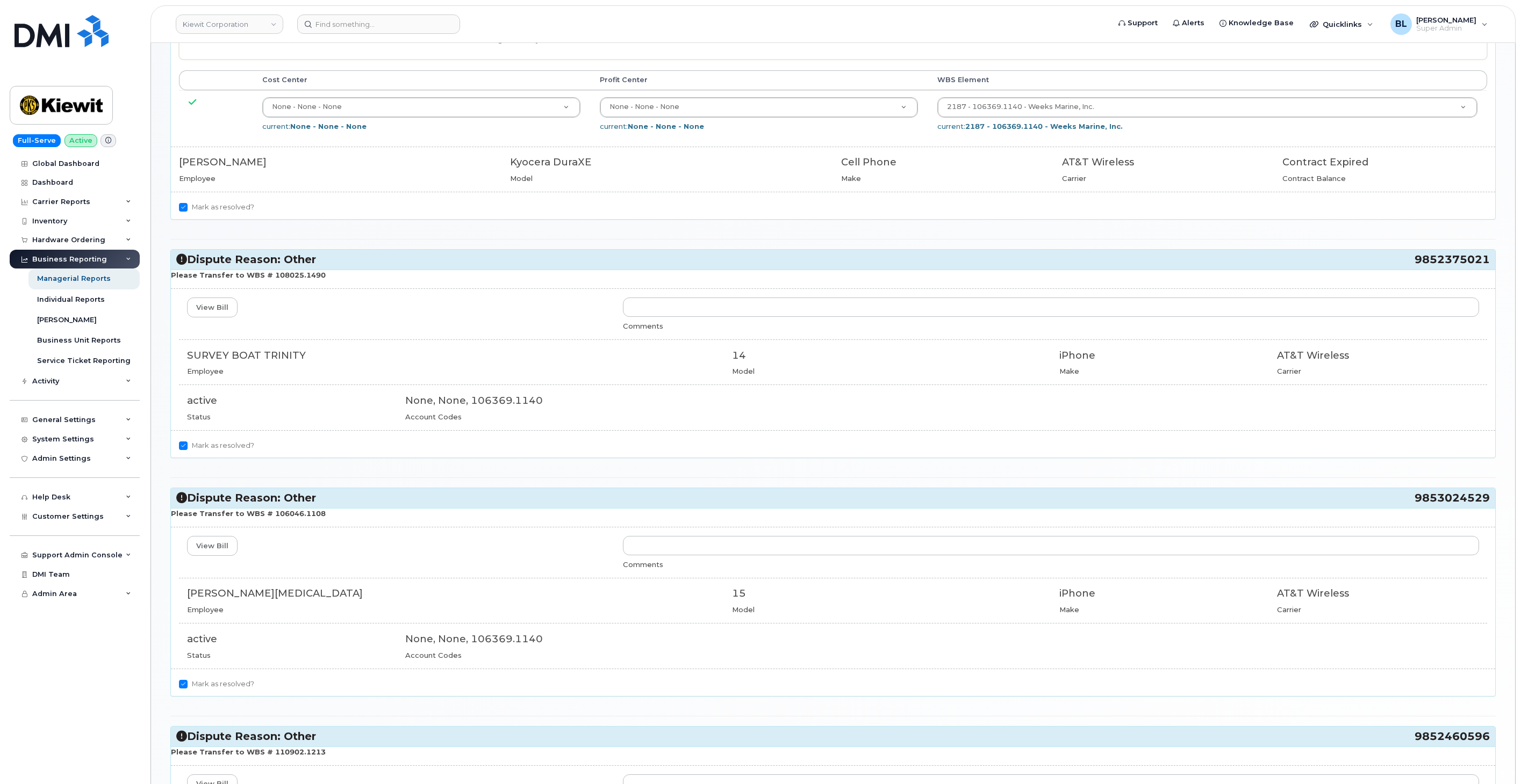
type input "September dispute sent in error, please dispute August 2025 which will be sent …"
click at [796, 292] on div "Please Transfer to WBS # 108025.1490 View Bill Comments SURVEY BOAT TRINITY Emp…" at bounding box center [833, 363] width 1324 height 187
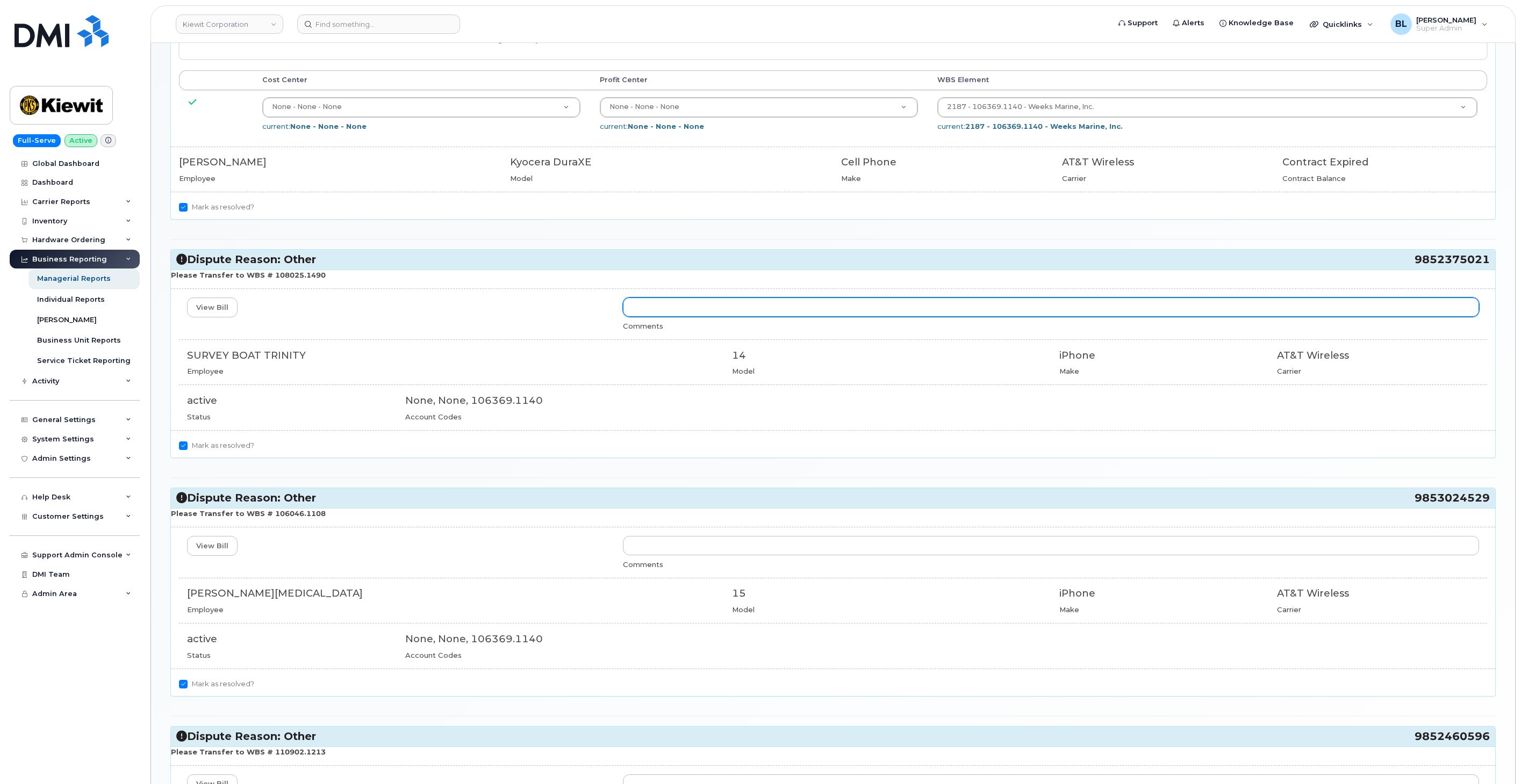
click at [793, 309] on input "text" at bounding box center [1051, 308] width 856 height 19
paste input "September dispute sent in error, please dispute August 2025 which will be sent …"
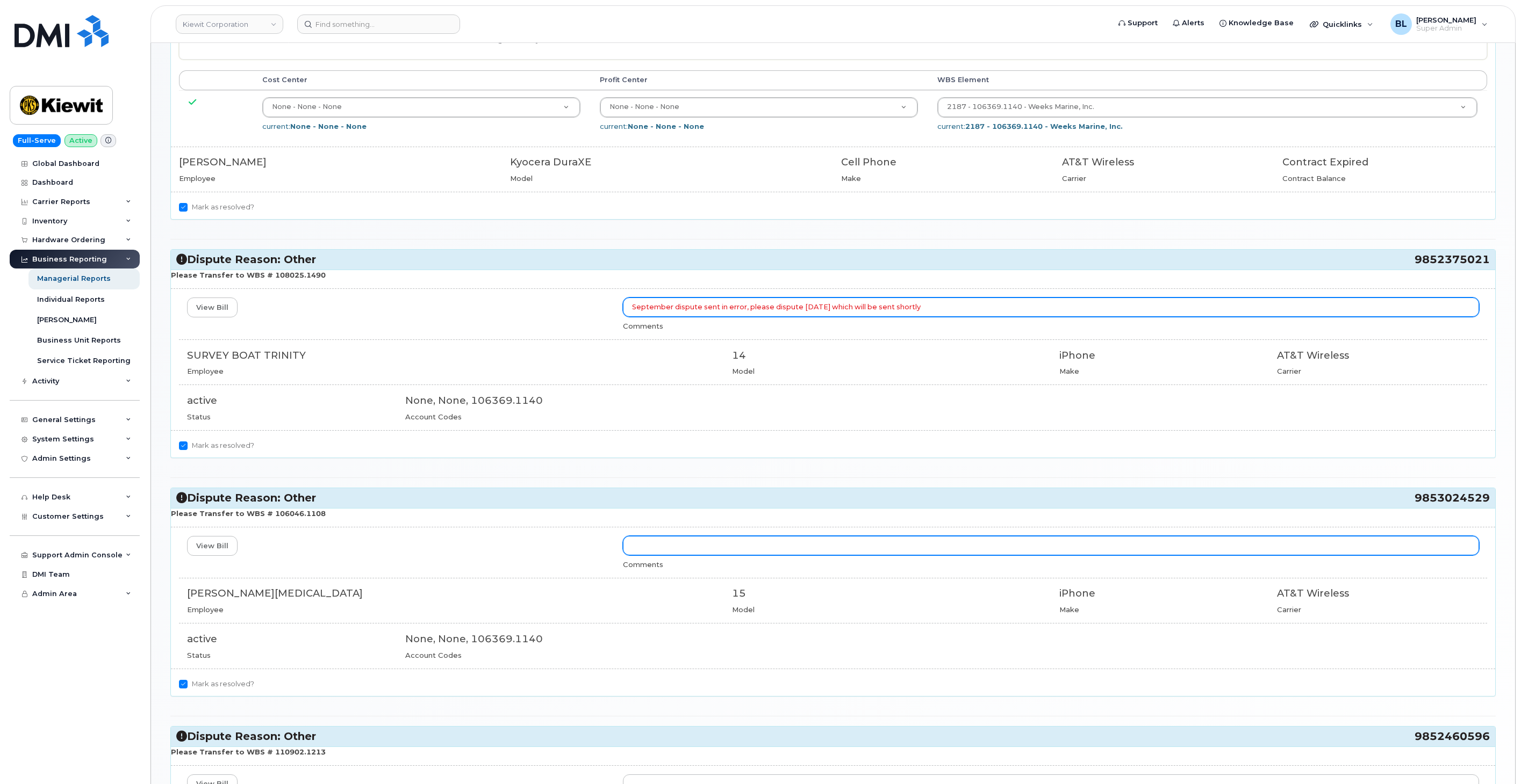
type input "September dispute sent in error, please dispute August 2025 which will be sent …"
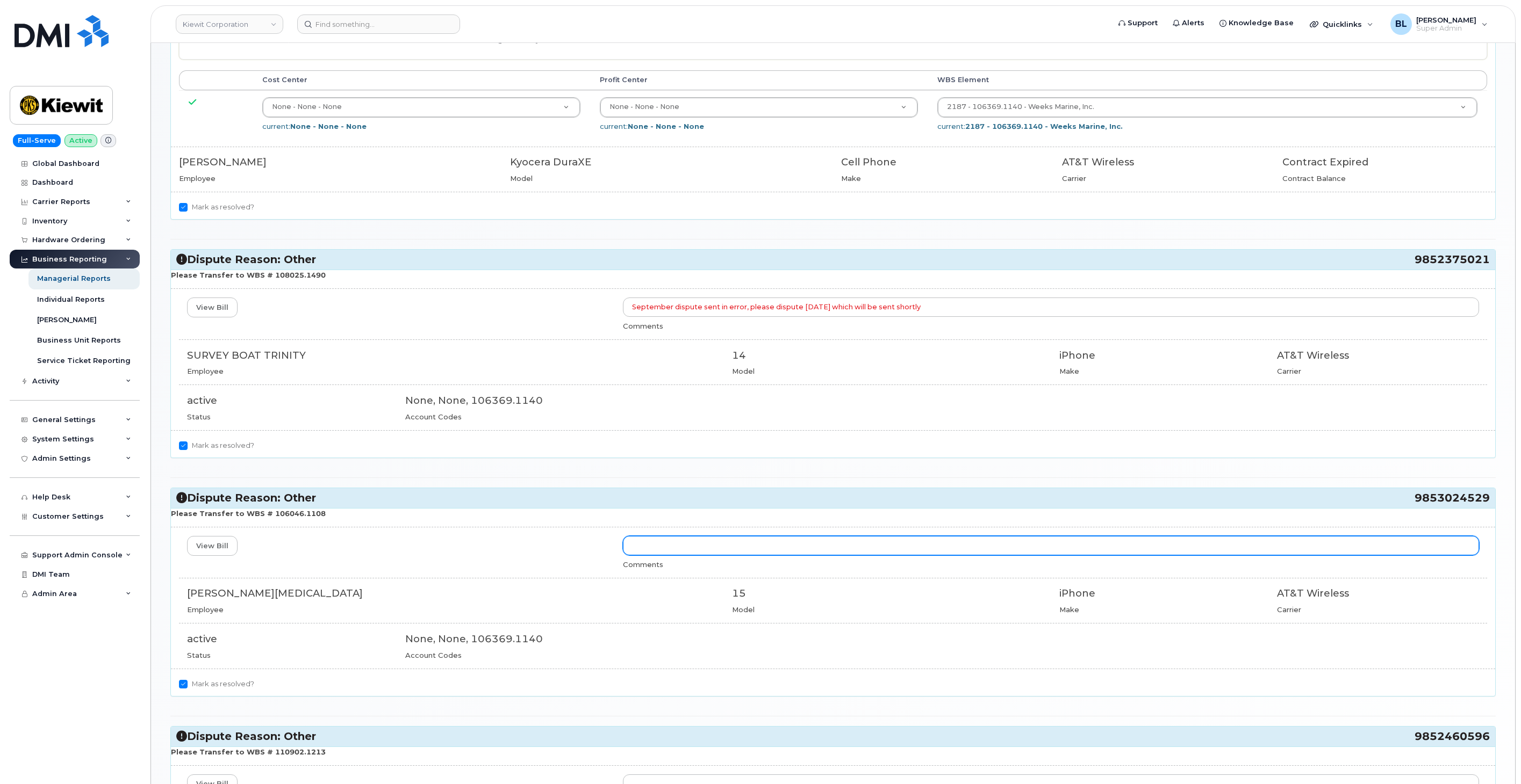
click at [729, 554] on input "text" at bounding box center [1051, 546] width 856 height 19
paste input "September dispute sent in error, please dispute August 2025 which will be sent …"
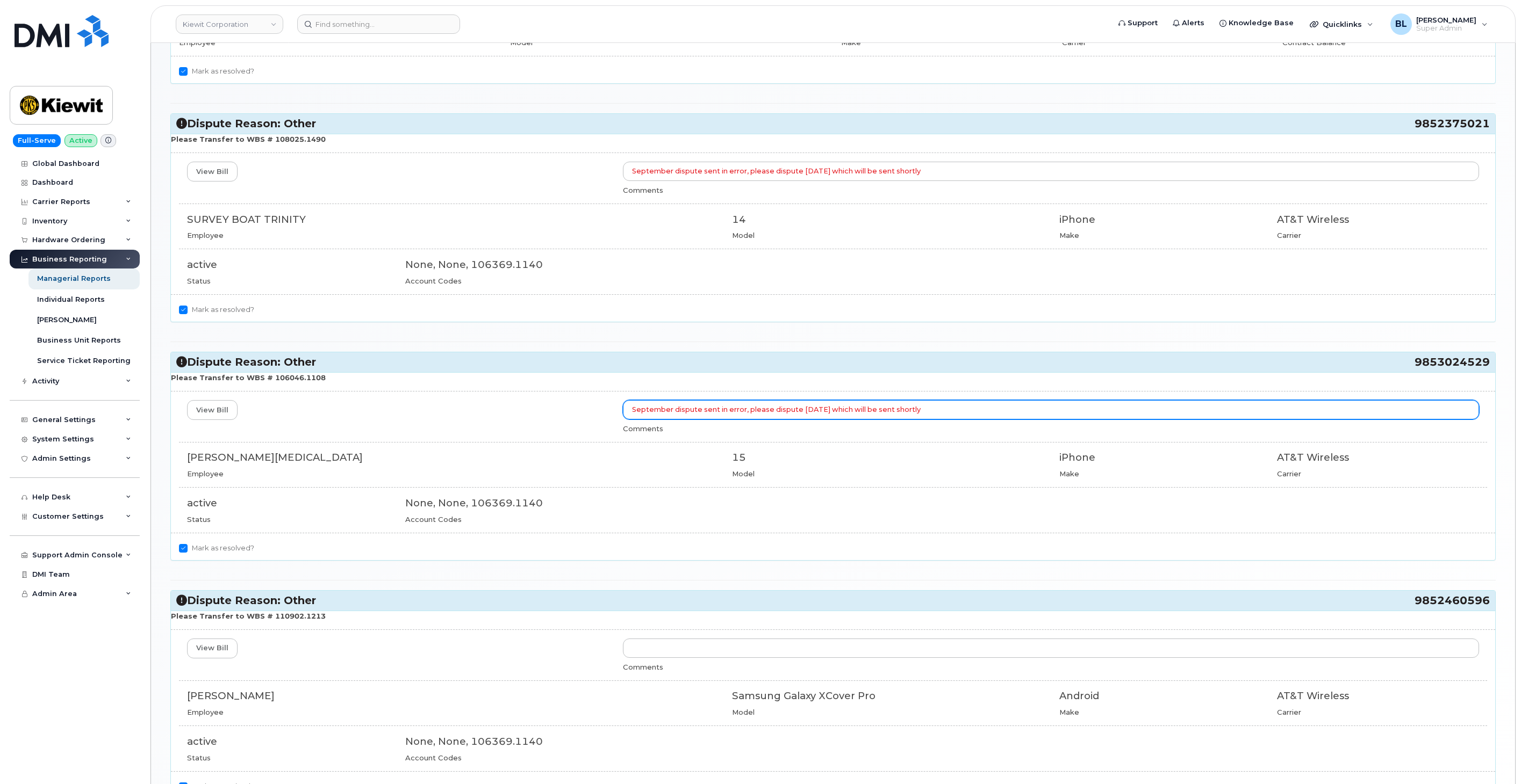
scroll to position [477, 0]
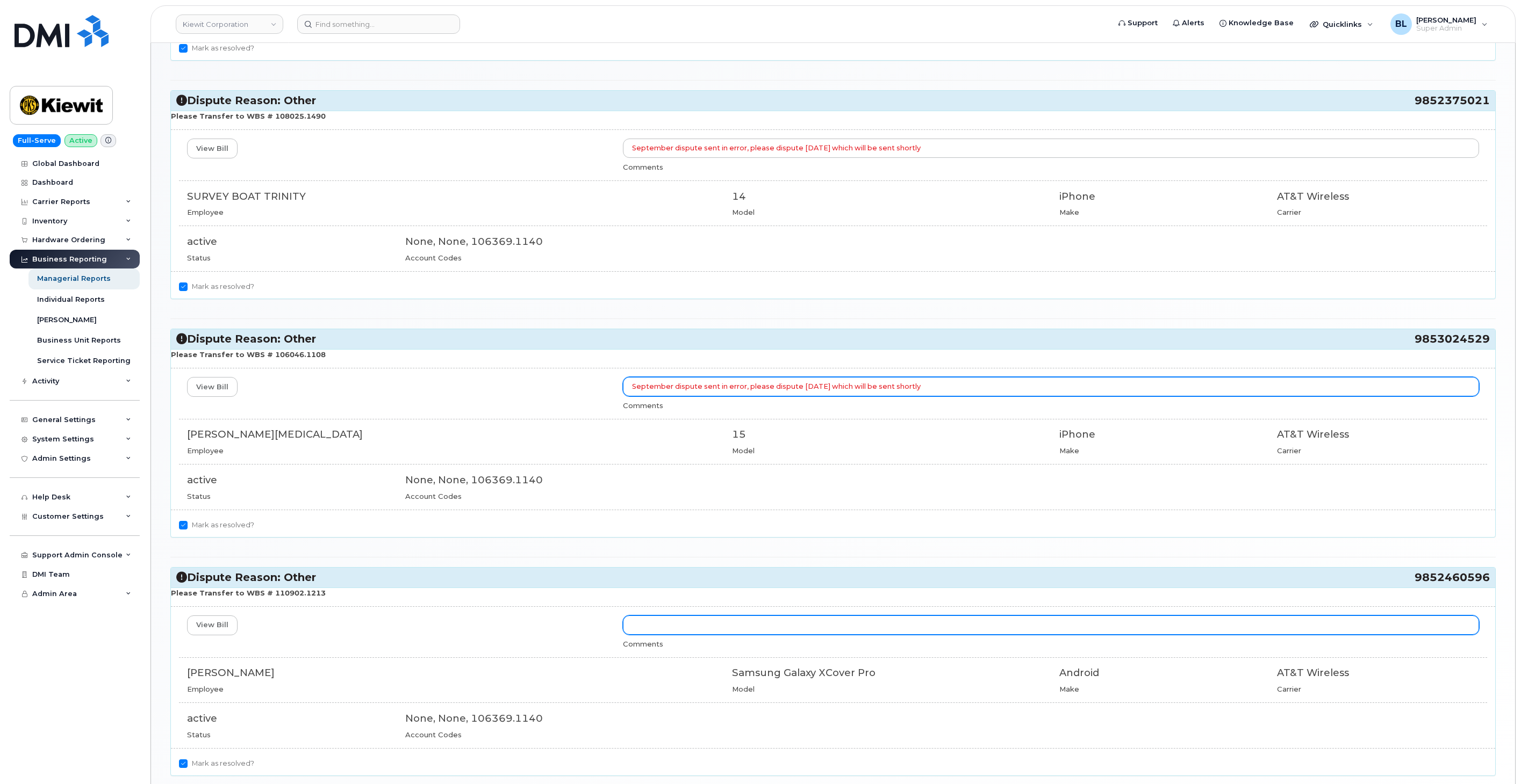
type input "September dispute sent in error, please dispute August 2025 which will be sent …"
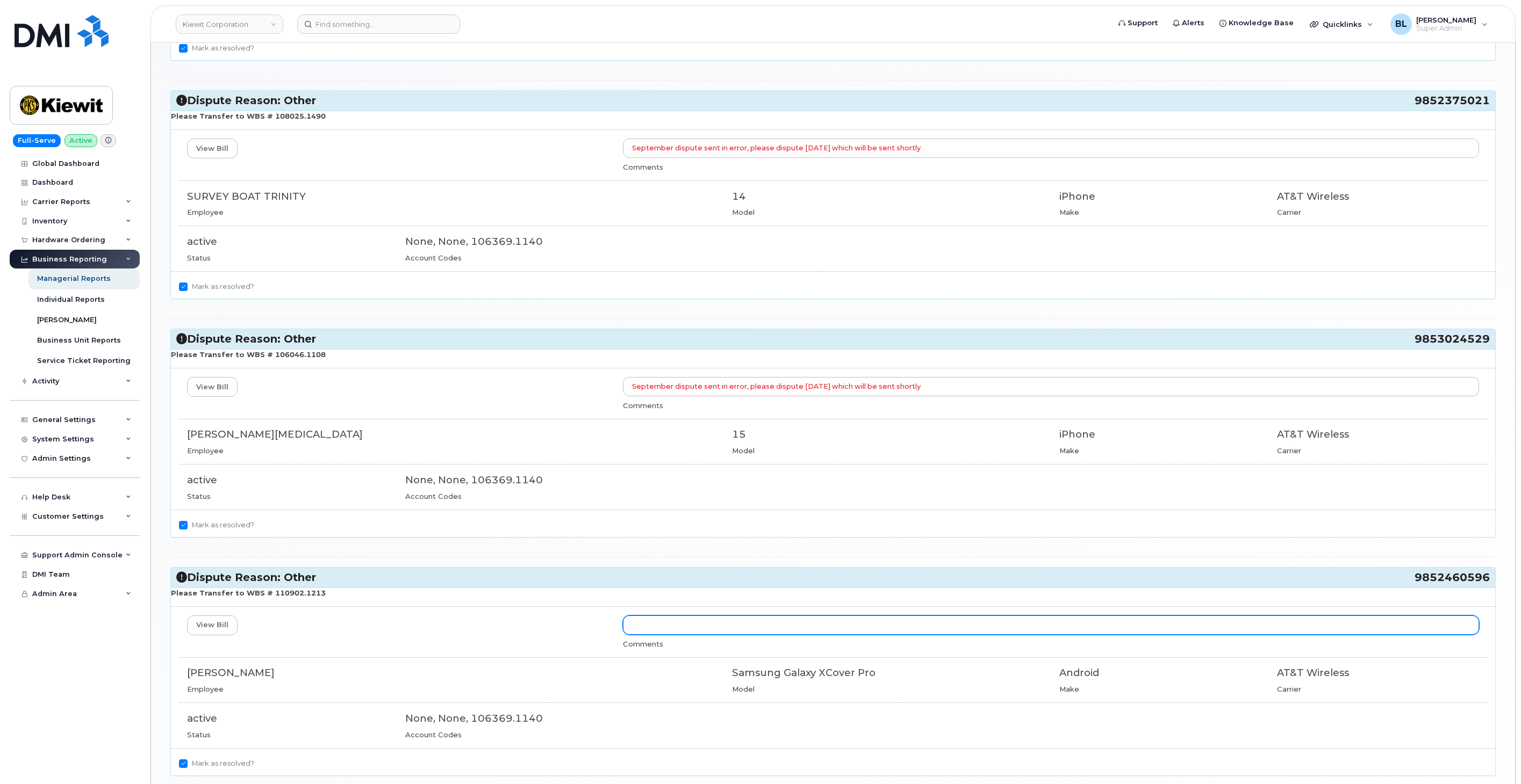
click at [717, 632] on input "text" at bounding box center [1051, 625] width 856 height 19
paste input "September dispute sent in error, please dispute August 2025 which will be sent …"
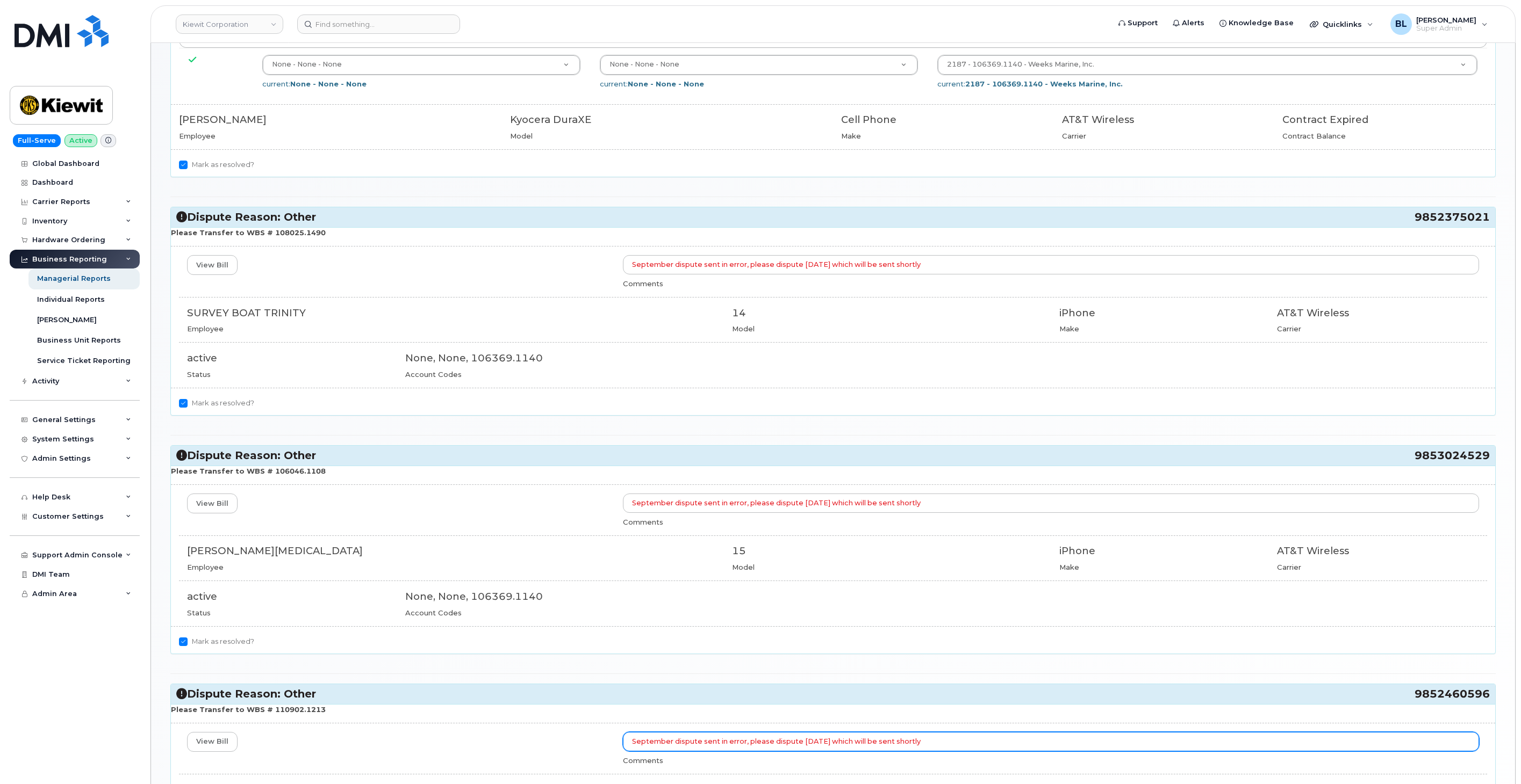
scroll to position [575, 0]
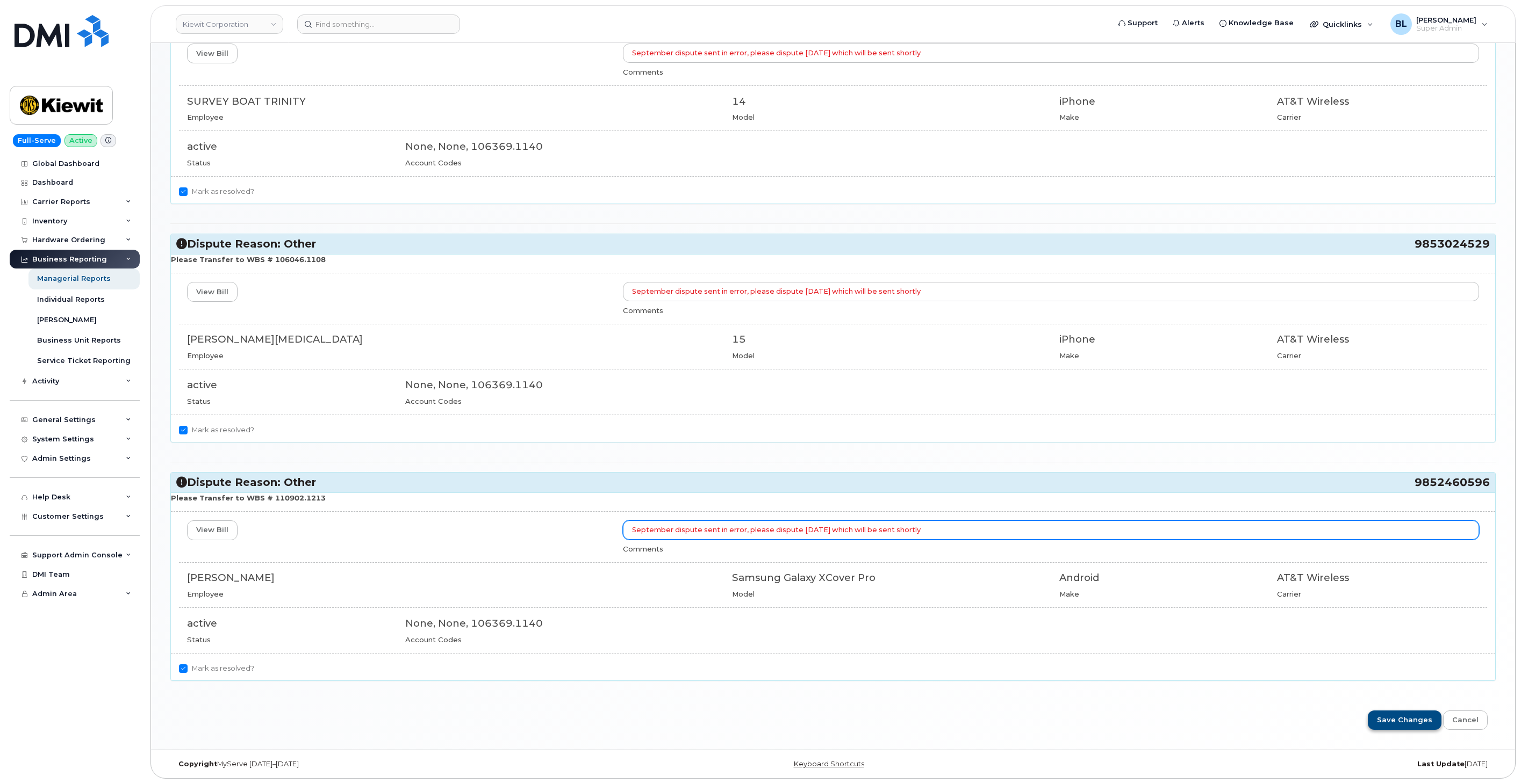
type input "September dispute sent in error, please dispute August 2025 which will be sent …"
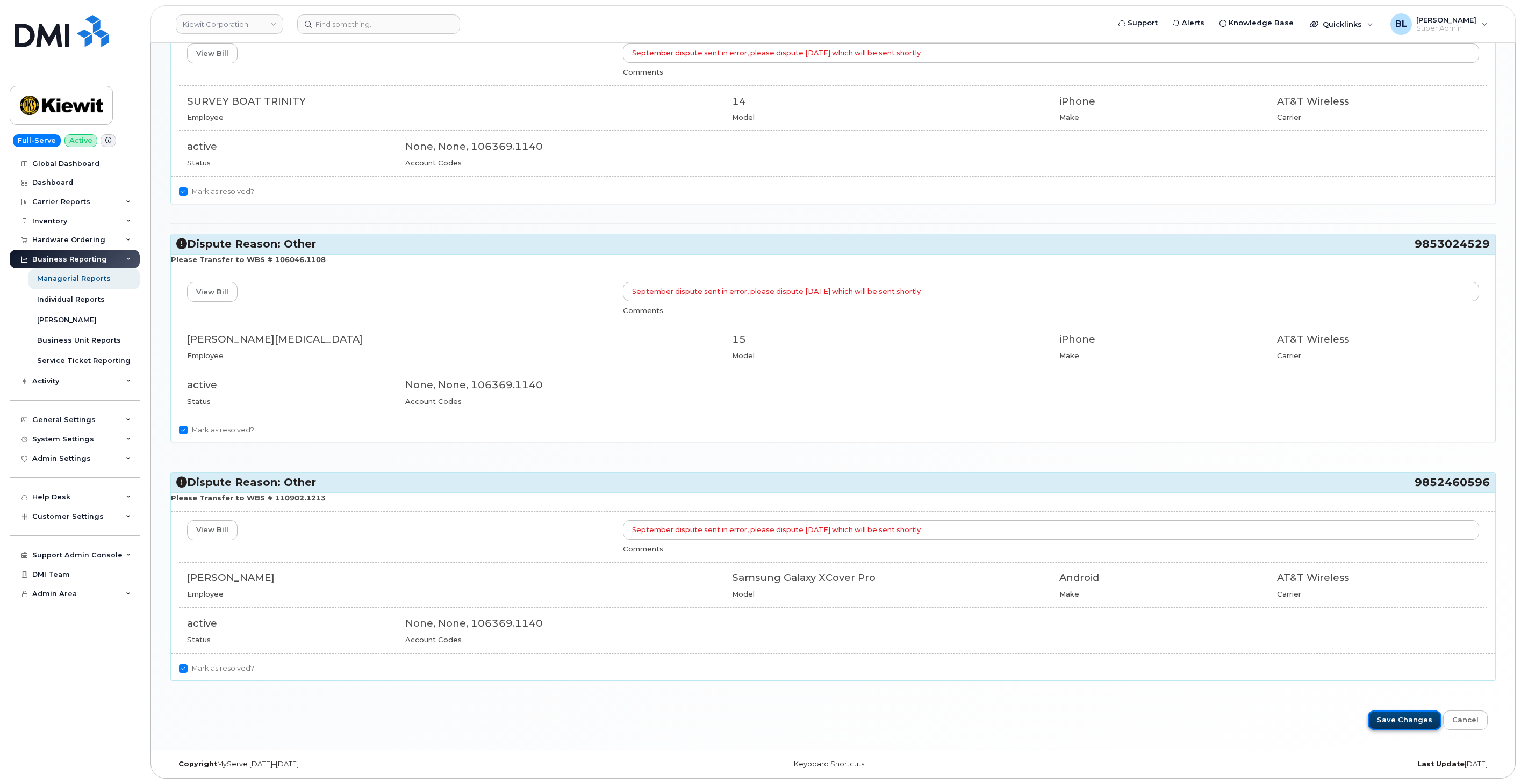
click at [1428, 711] on input "Save Changes" at bounding box center [1404, 721] width 74 height 20
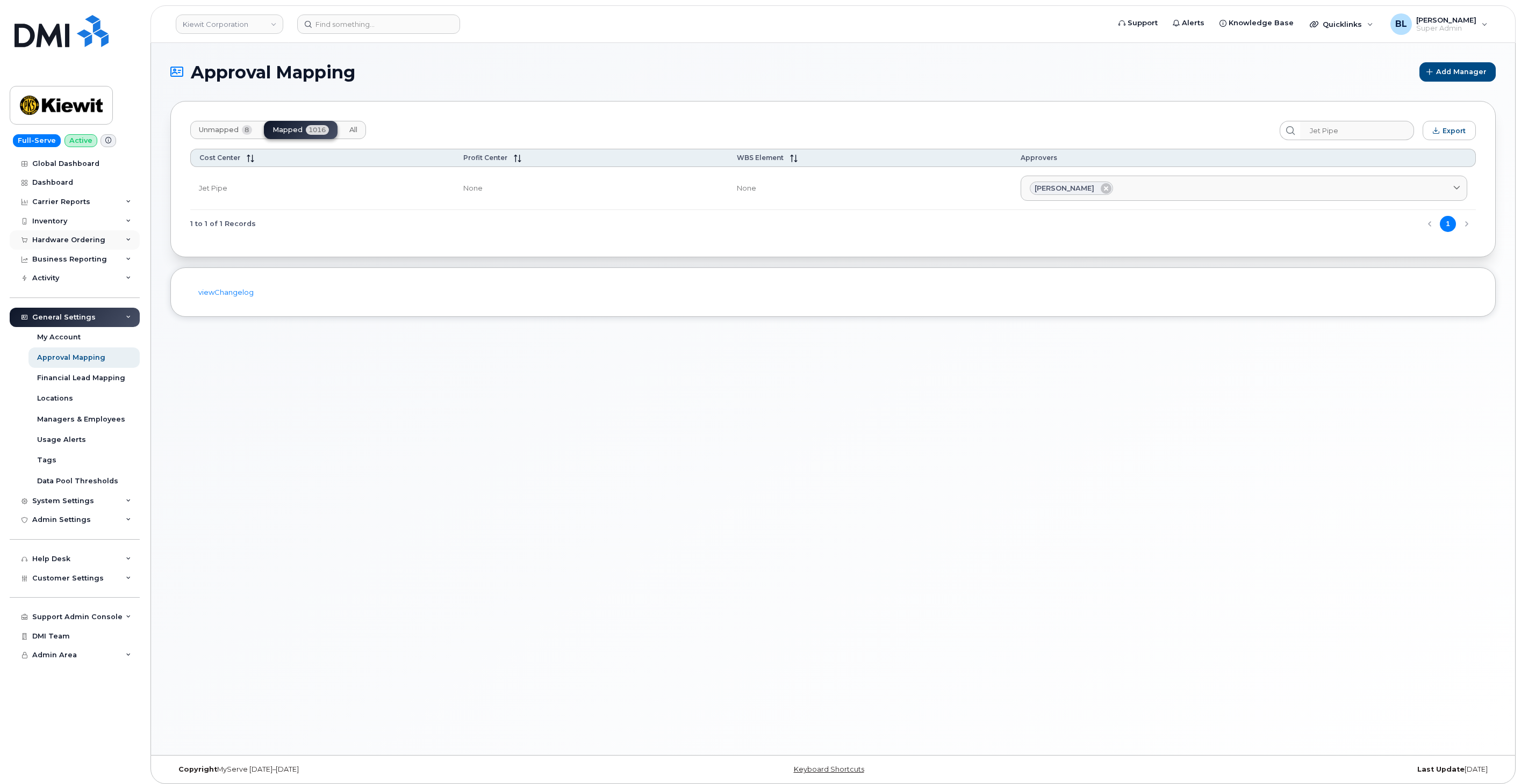
click at [91, 239] on div "Hardware Ordering" at bounding box center [69, 240] width 73 height 9
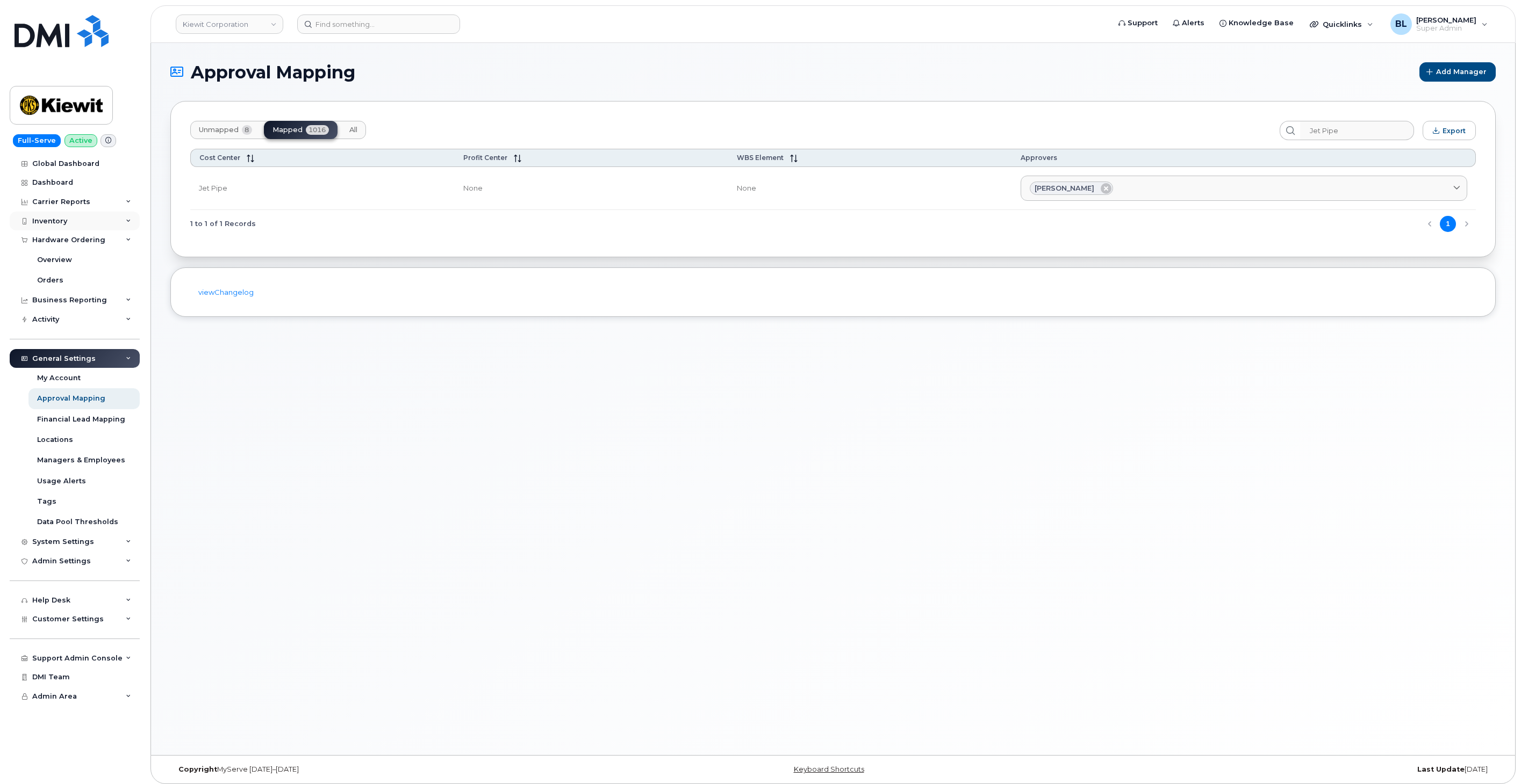
click at [90, 228] on div "Inventory" at bounding box center [75, 221] width 130 height 19
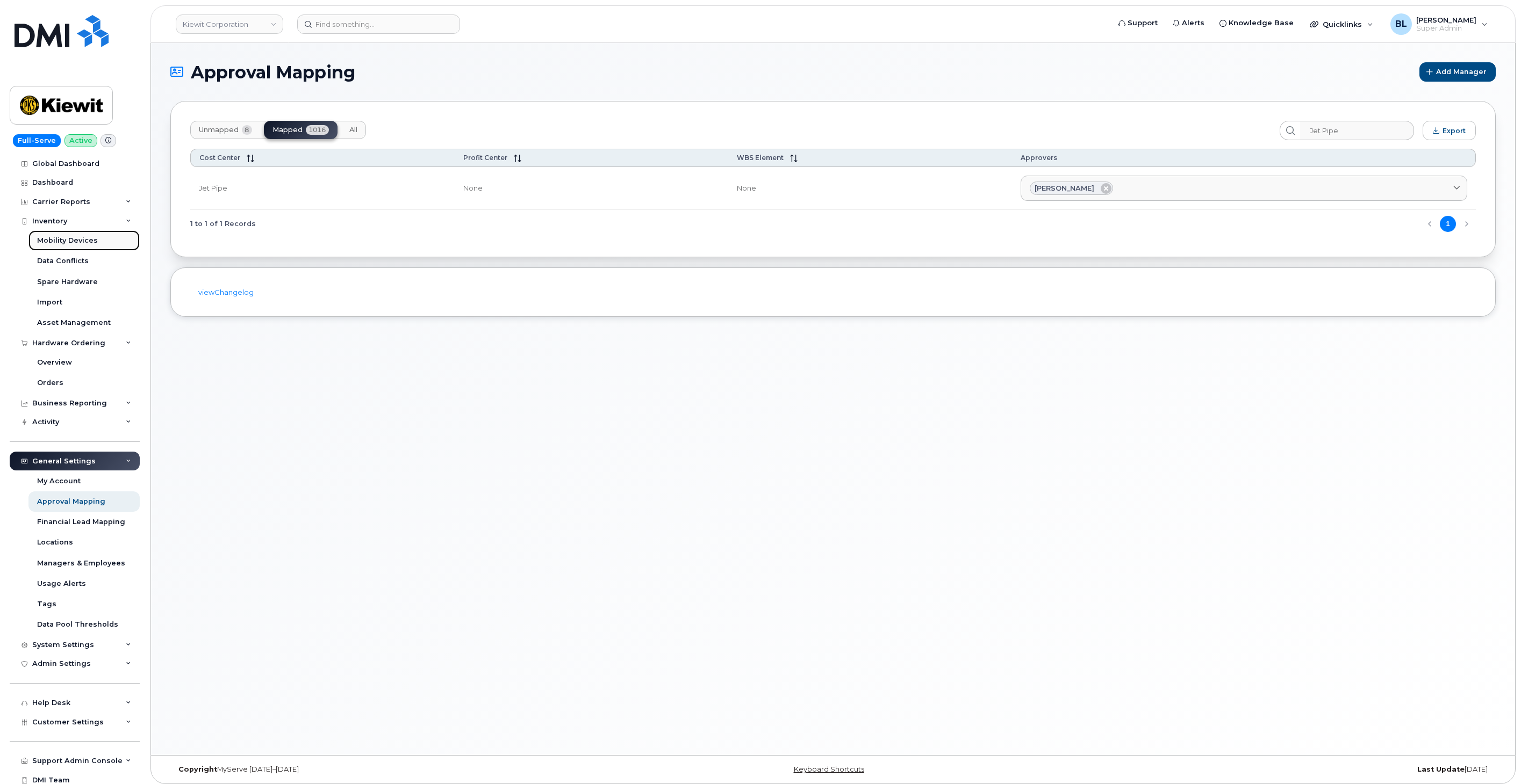
click at [93, 242] on div "Mobility Devices" at bounding box center [67, 240] width 61 height 10
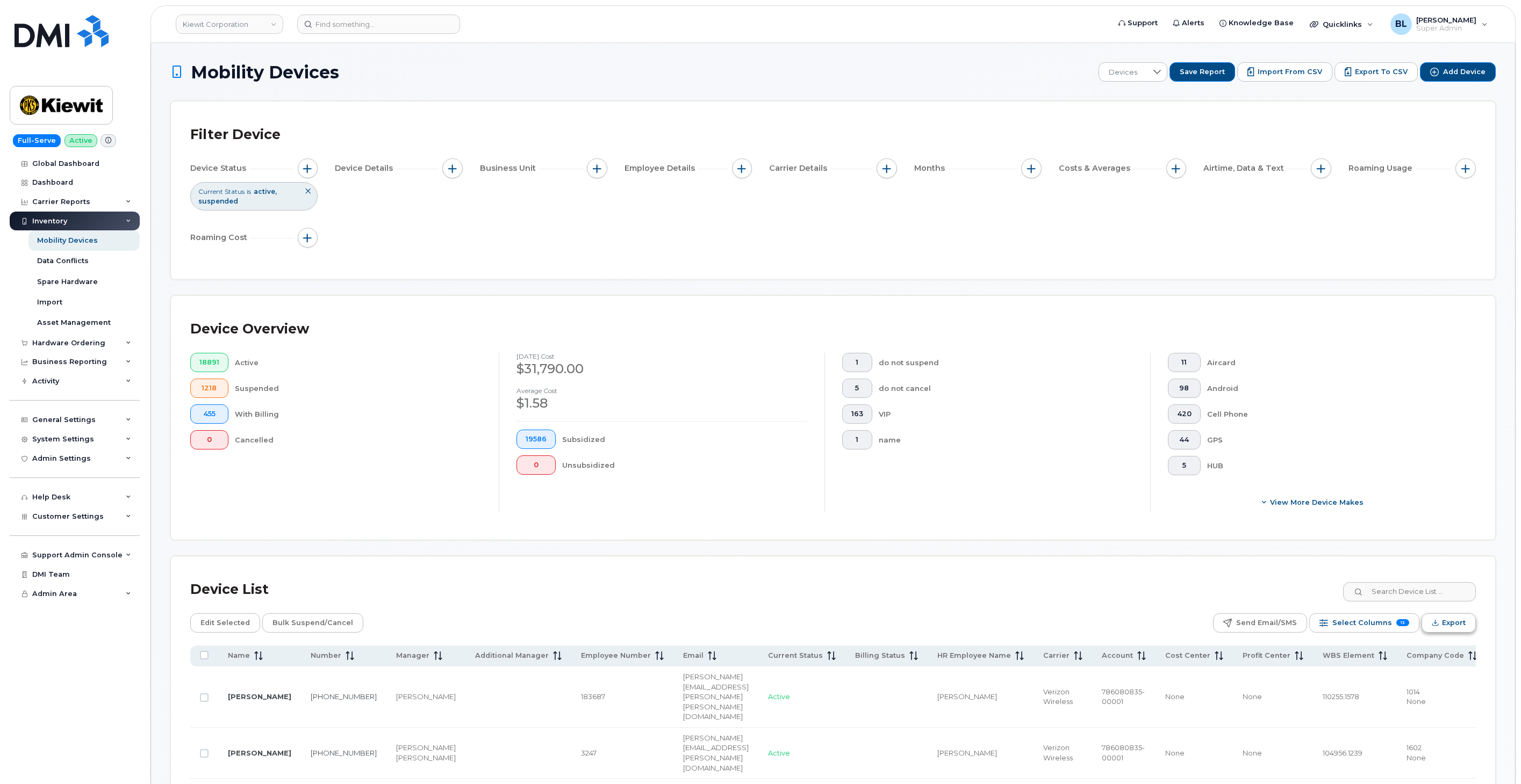
click at [1470, 619] on button "Export" at bounding box center [1449, 623] width 55 height 19
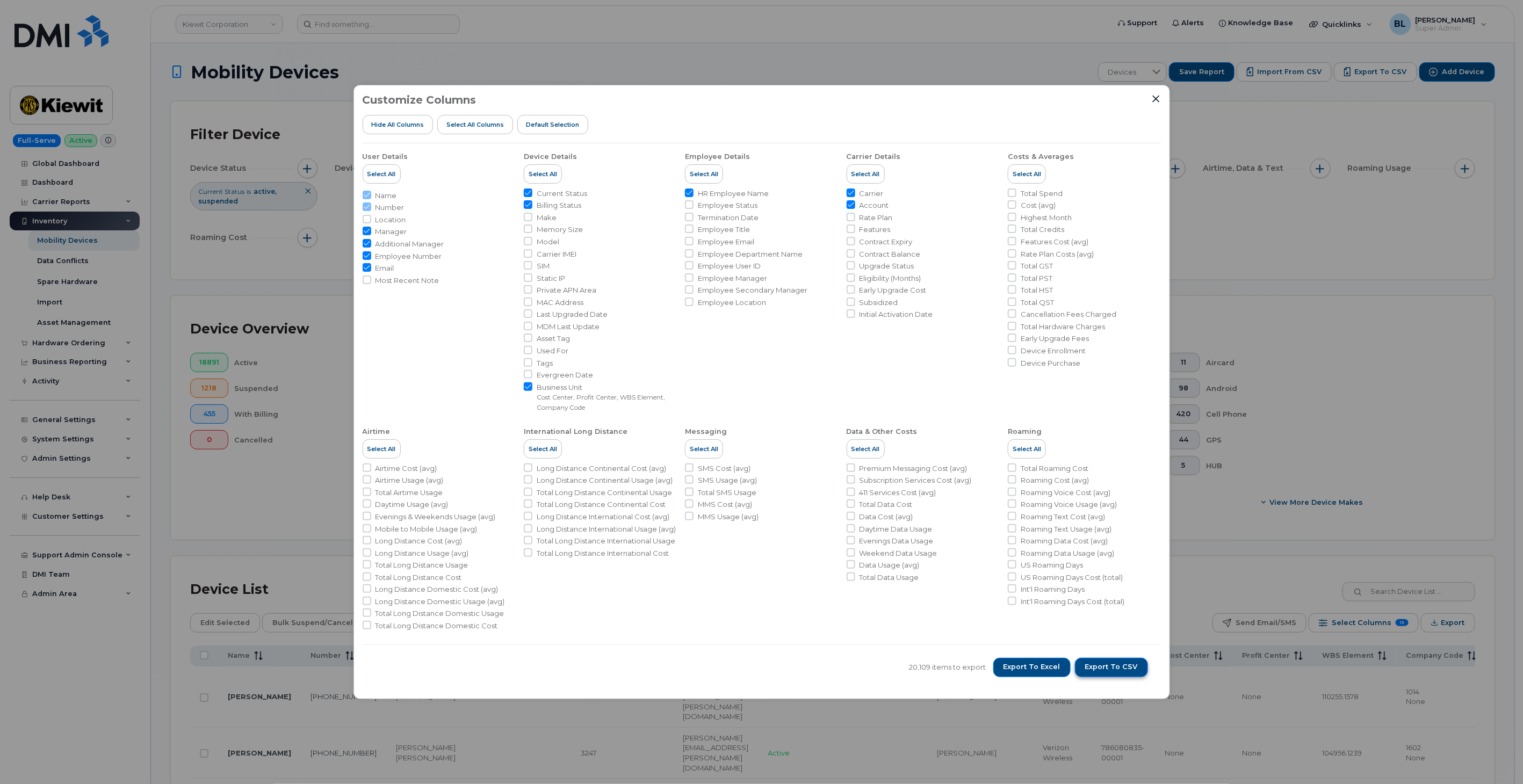
click at [1116, 668] on span "Export to CSV" at bounding box center [1111, 667] width 52 height 10
